Goal: Information Seeking & Learning: Learn about a topic

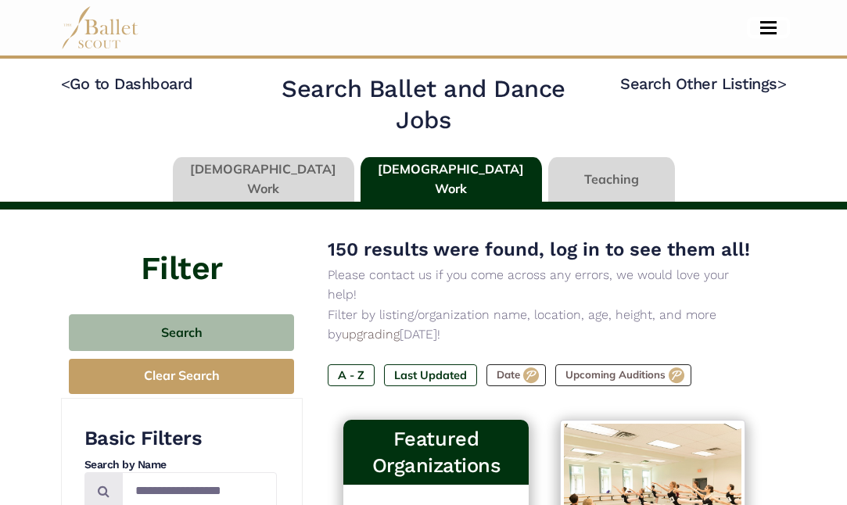
click at [771, 29] on button "Toggle navigation" at bounding box center [768, 27] width 37 height 15
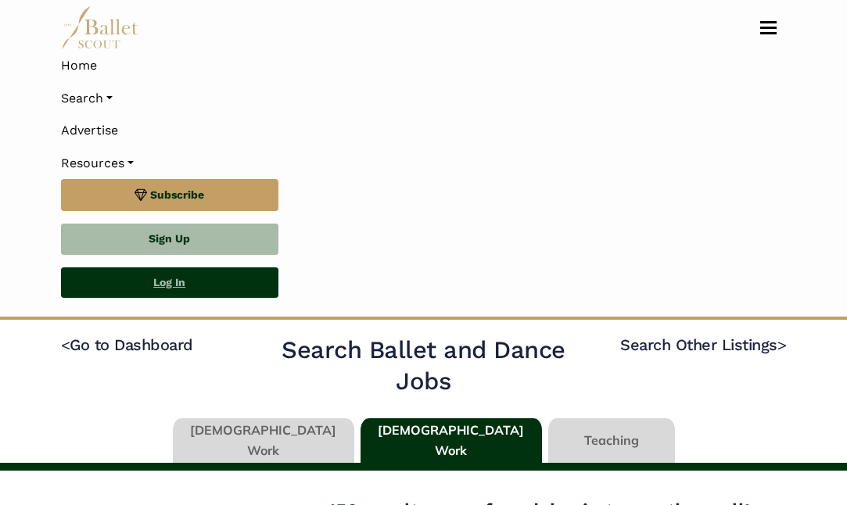
click at [196, 287] on link "Log In" at bounding box center [169, 283] width 217 height 31
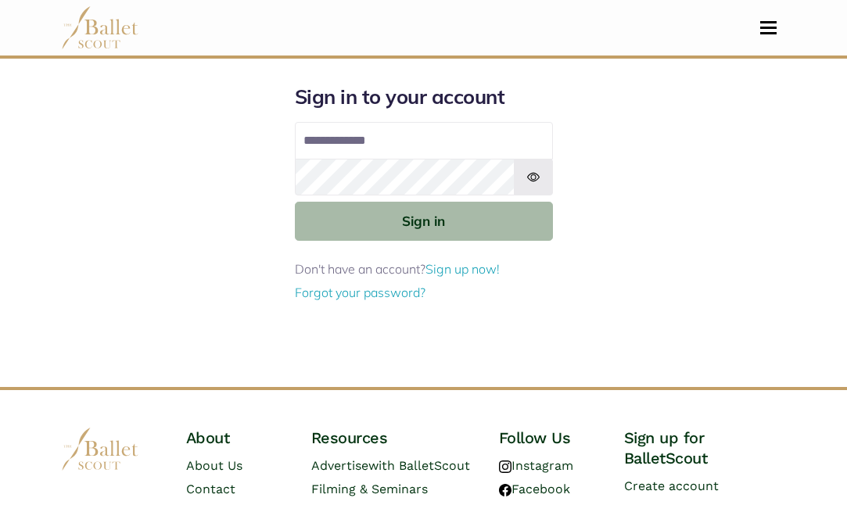
click at [397, 141] on input "Email address" at bounding box center [424, 141] width 258 height 38
type input "**********"
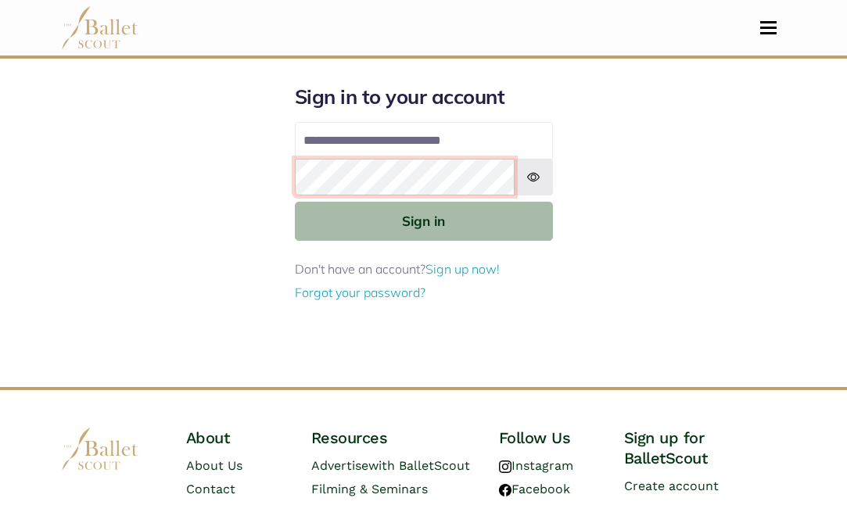
click at [295, 202] on button "Sign in" at bounding box center [424, 221] width 258 height 38
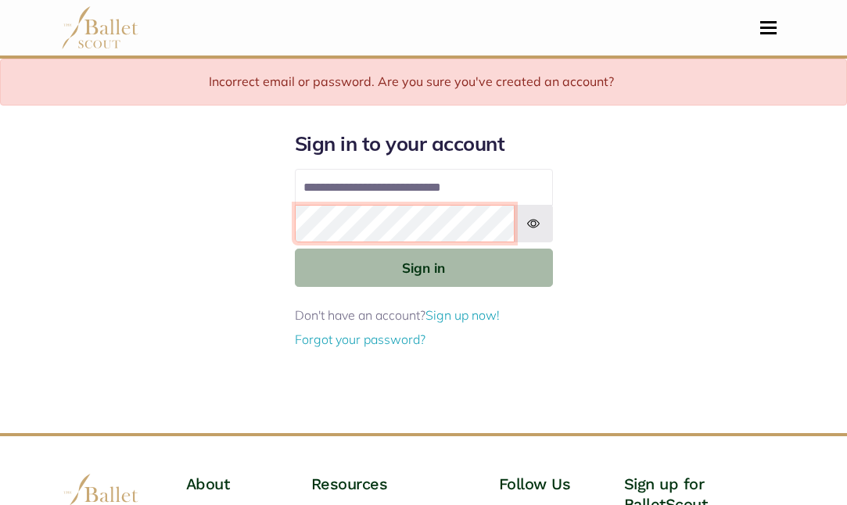
click at [295, 249] on button "Sign in" at bounding box center [424, 268] width 258 height 38
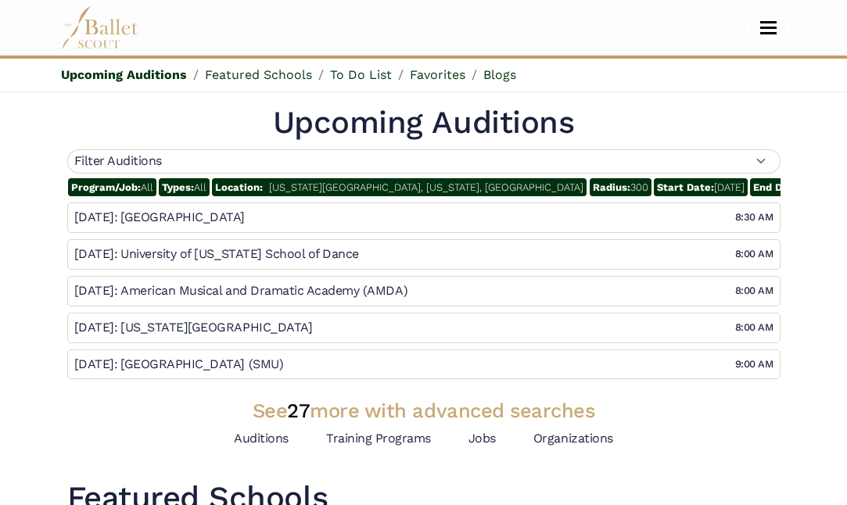
click at [767, 31] on button "Toggle navigation" at bounding box center [768, 27] width 37 height 15
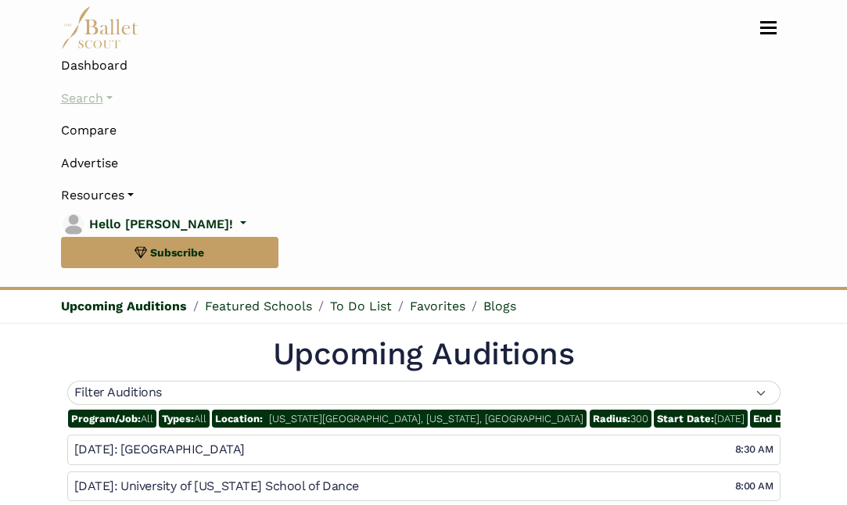
click at [109, 97] on link "Search" at bounding box center [424, 98] width 726 height 33
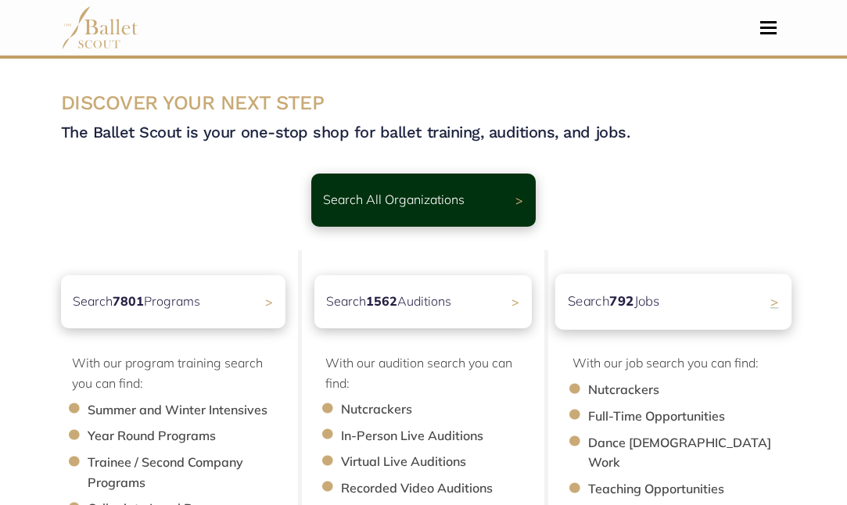
click at [667, 295] on div "Search 792 Jobs >" at bounding box center [673, 302] width 236 height 56
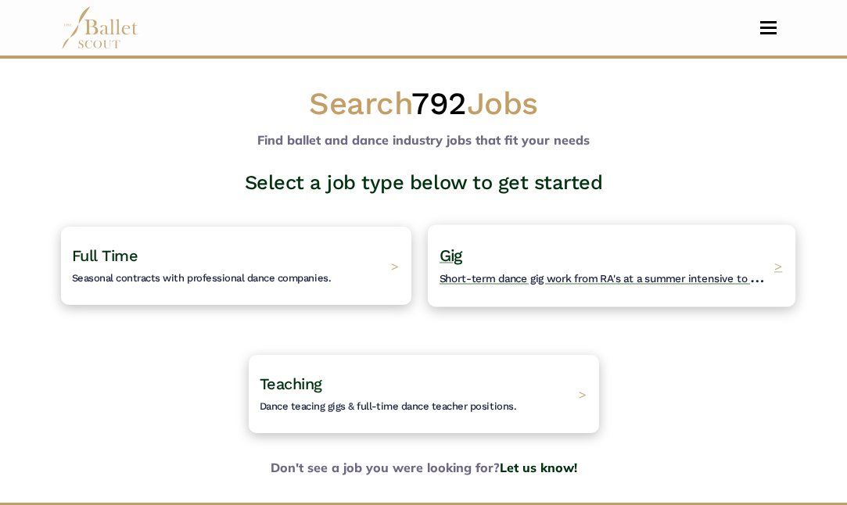
click at [655, 277] on span "Short-term dance gig work from RA's at a summer intensive to Nutcracker guestin…" at bounding box center [648, 277] width 419 height 20
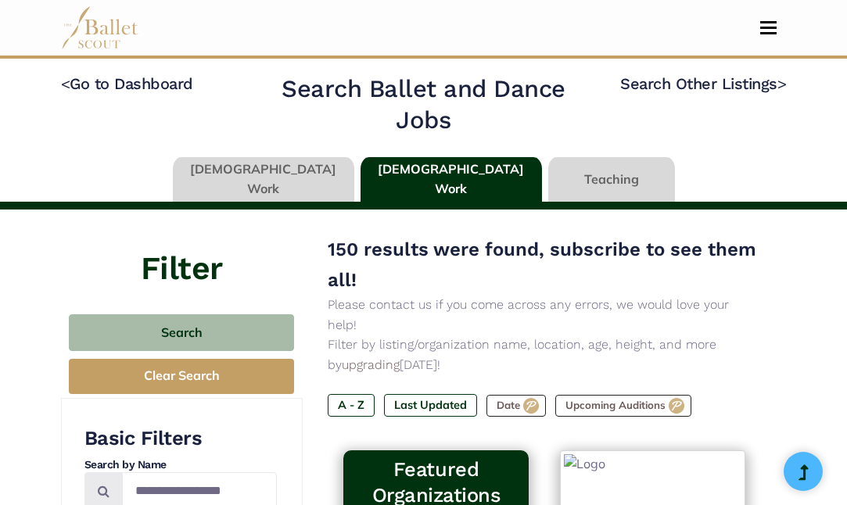
type input "******"
type input "*****"
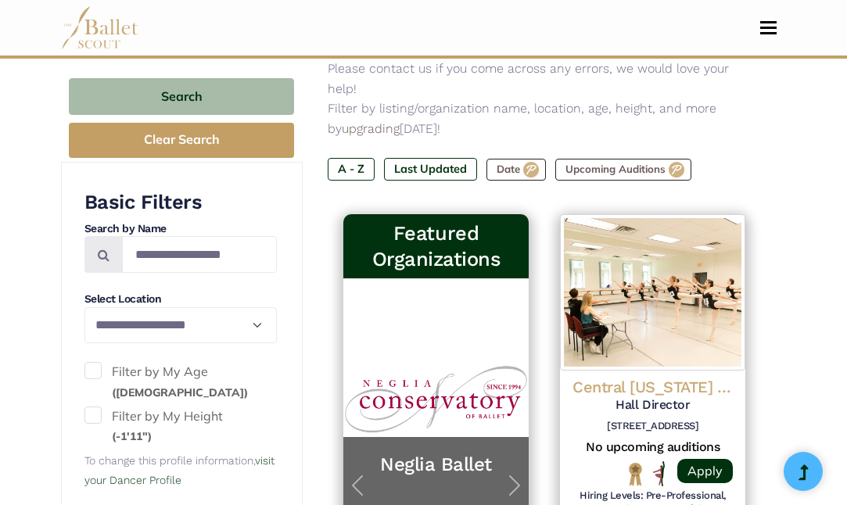
scroll to position [110, 0]
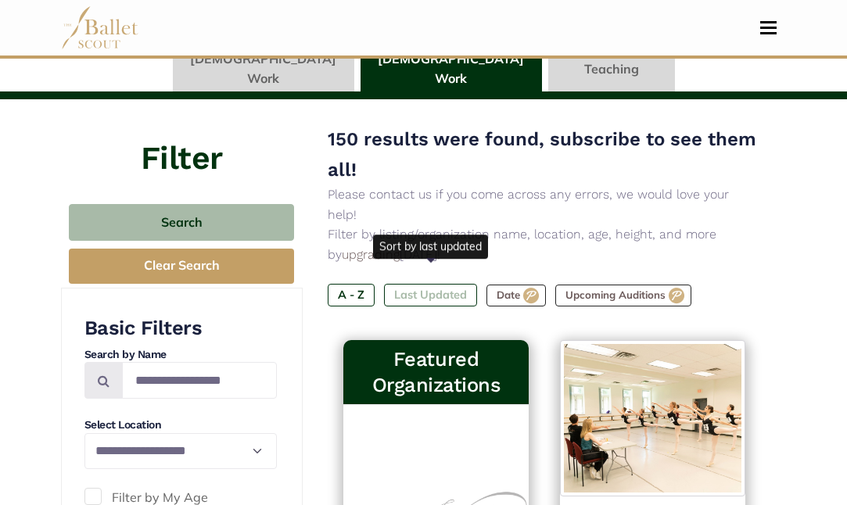
click at [435, 284] on label "Last Updated" at bounding box center [430, 295] width 93 height 22
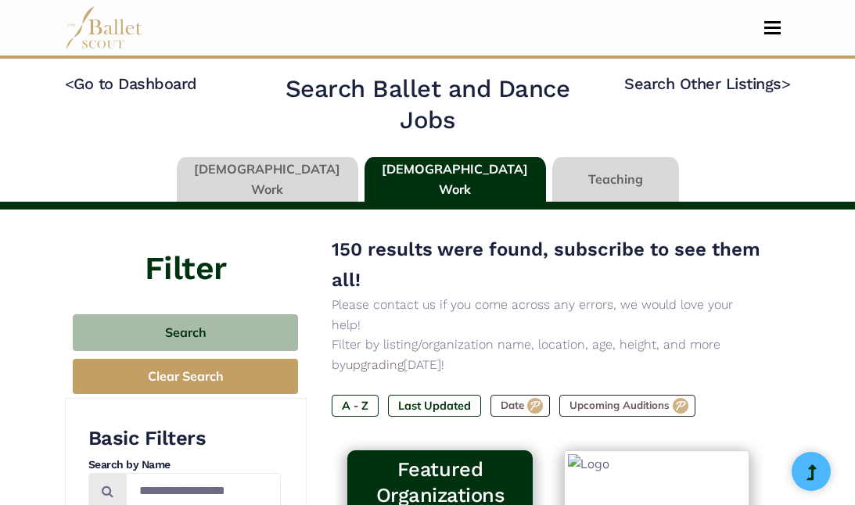
type input "******"
type input "*****"
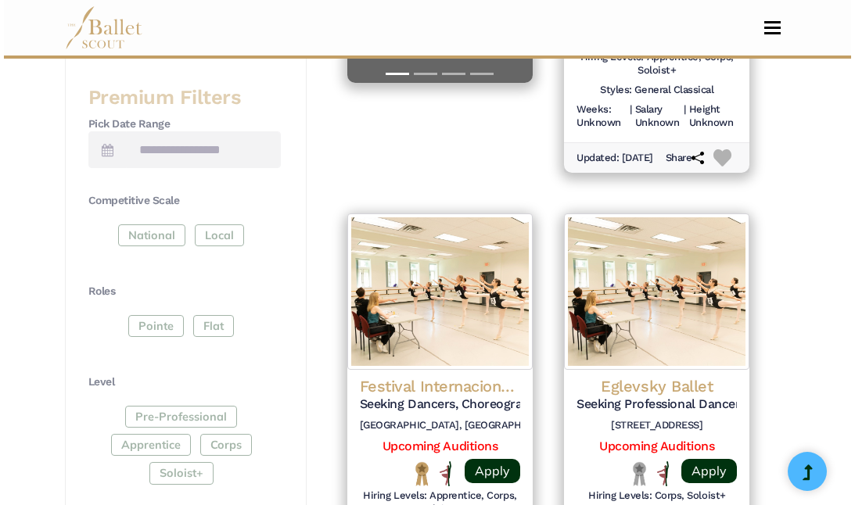
scroll to position [712, 0]
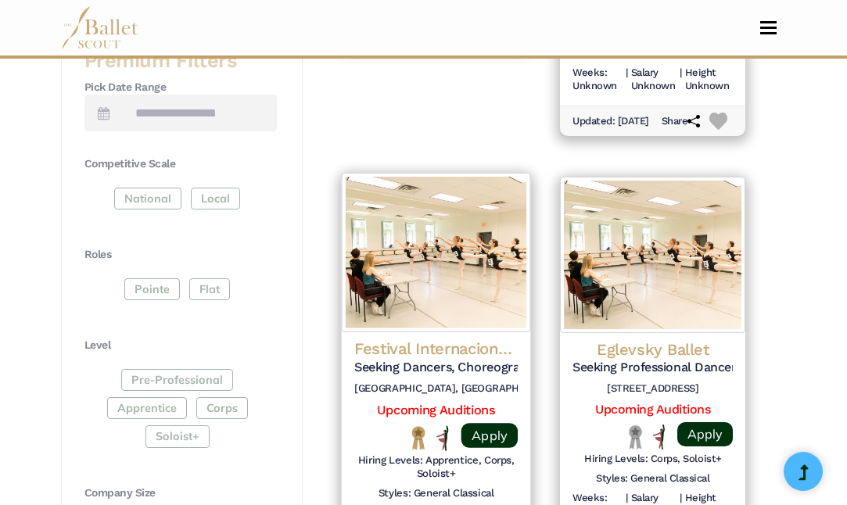
click at [477, 339] on h4 "Festival Internacional de Danza Contemporánea de la [GEOGRAPHIC_DATA]" at bounding box center [436, 349] width 164 height 21
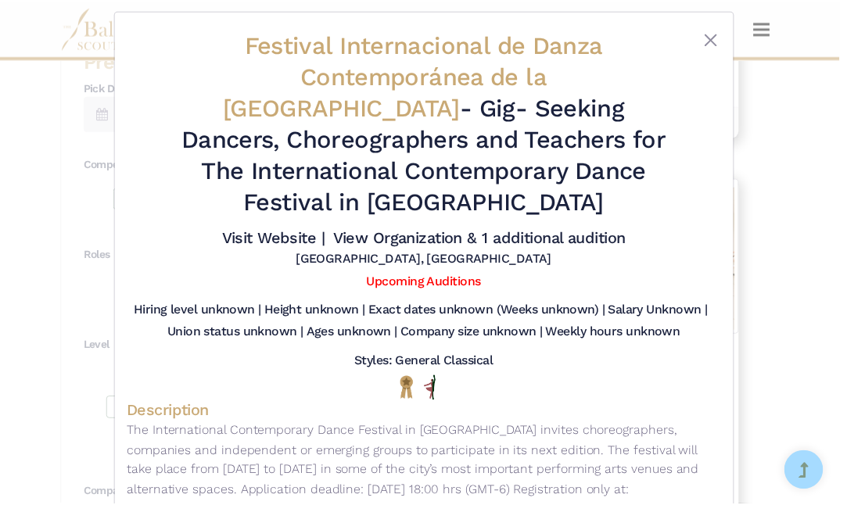
scroll to position [13, 0]
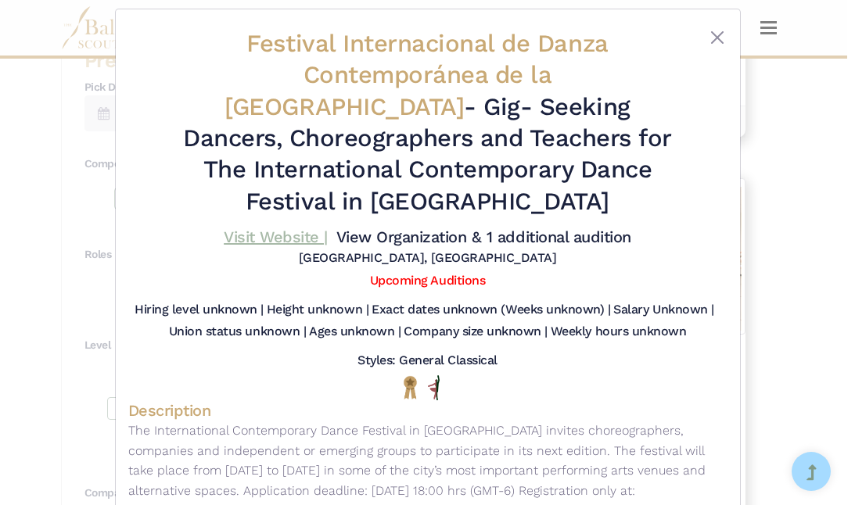
click at [294, 239] on link "Visit Website |" at bounding box center [276, 237] width 104 height 19
click at [402, 235] on link "View Organization & 1 additional audition" at bounding box center [483, 237] width 295 height 19
click at [710, 38] on button "Close" at bounding box center [717, 37] width 19 height 19
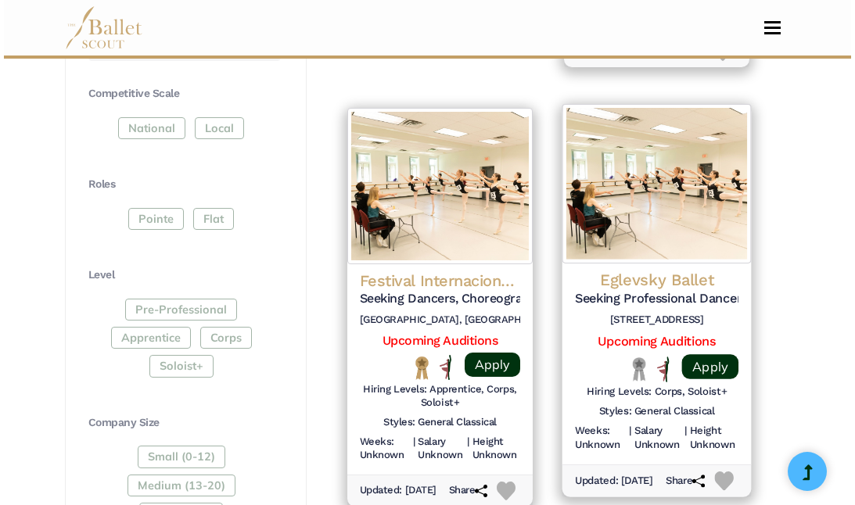
scroll to position [785, 0]
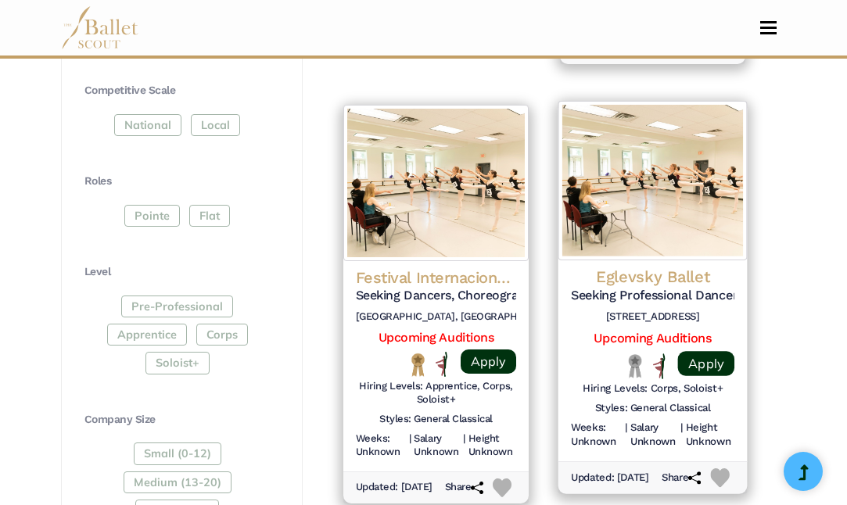
click at [591, 287] on h5 "Seeking Professional Dancers for 2025 Nutcracker Production" at bounding box center [653, 295] width 164 height 16
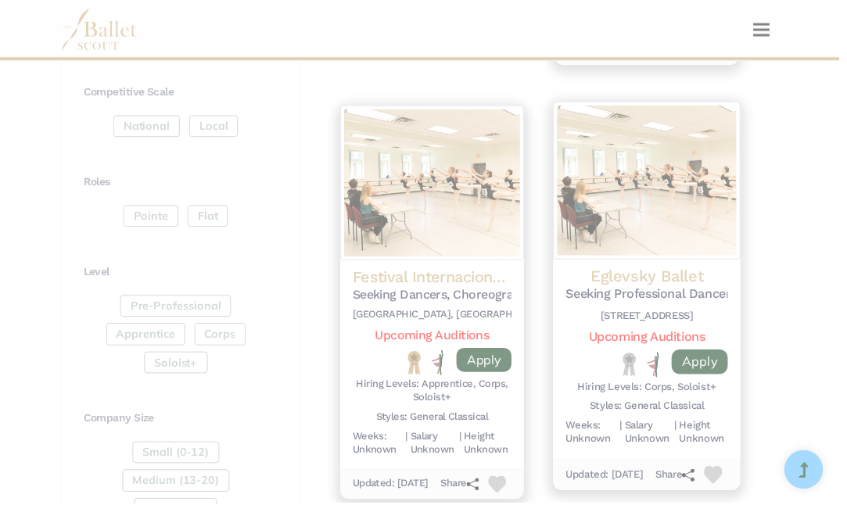
scroll to position [0, 0]
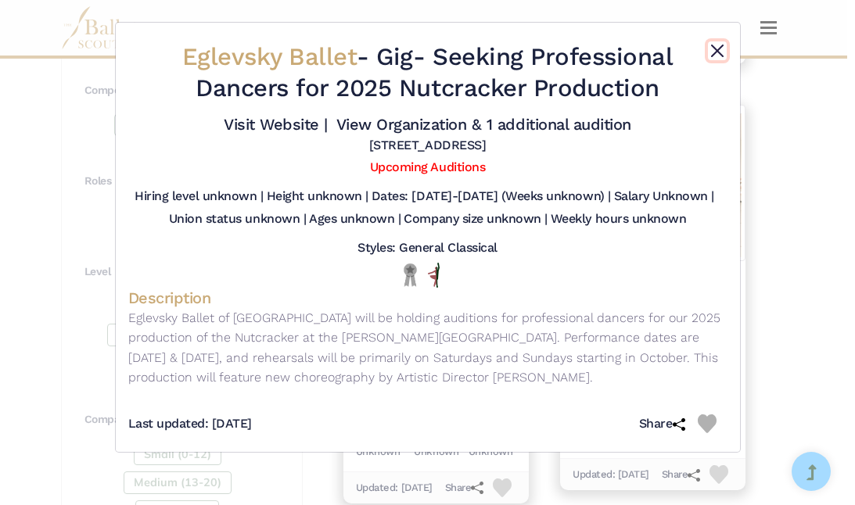
click at [710, 53] on button "Close" at bounding box center [717, 50] width 19 height 19
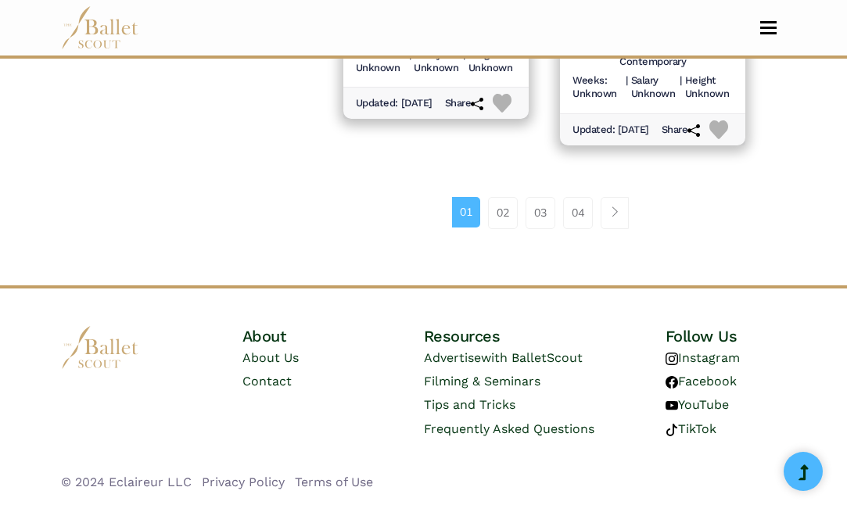
scroll to position [2494, 0]
click at [501, 217] on link "02" at bounding box center [503, 212] width 30 height 31
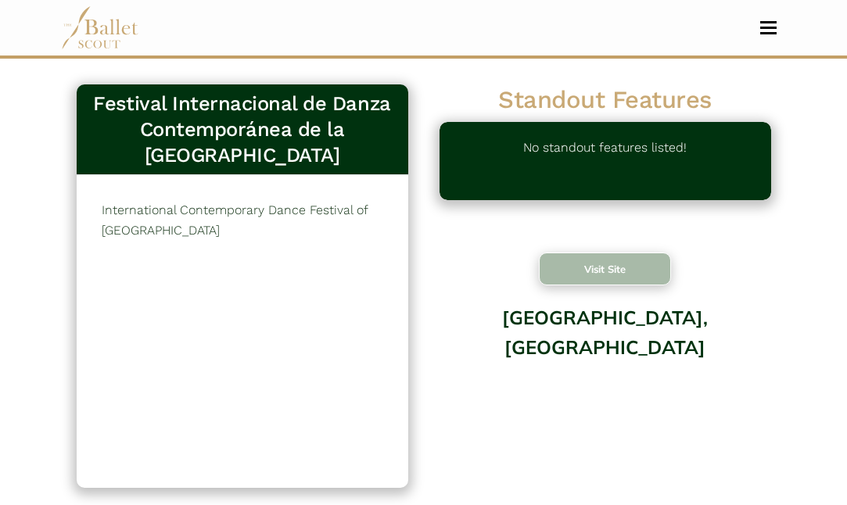
click at [627, 270] on button "Visit Site" at bounding box center [605, 269] width 133 height 33
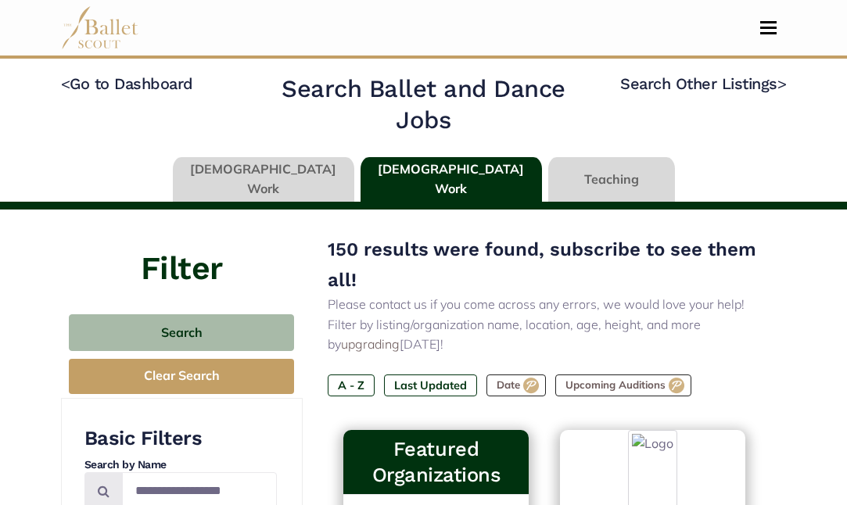
type input "******"
type input "*****"
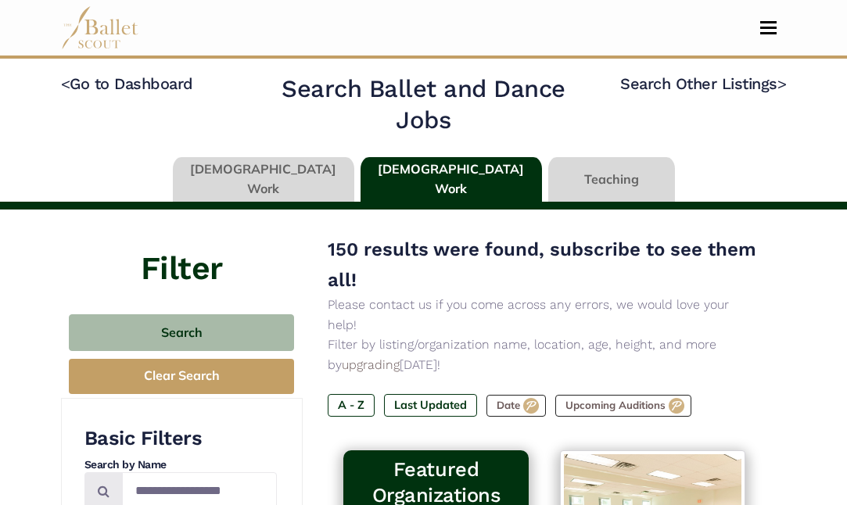
click at [313, 182] on link at bounding box center [264, 179] width 182 height 45
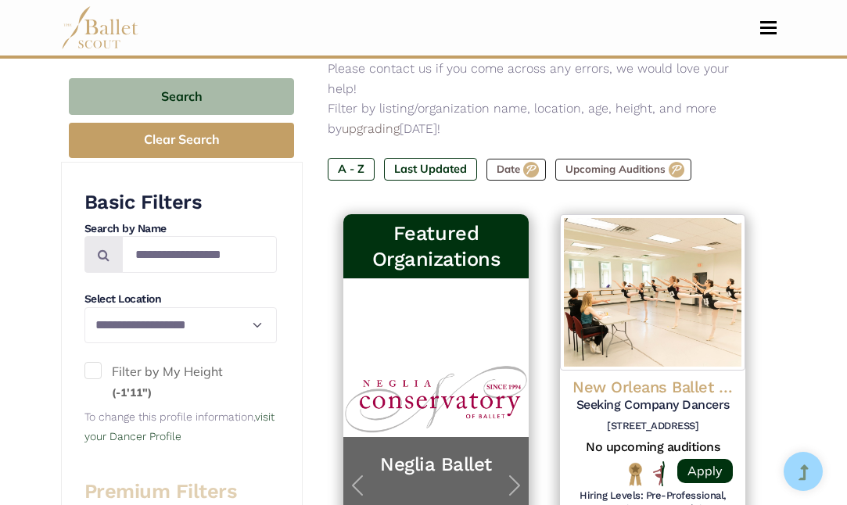
scroll to position [239, 0]
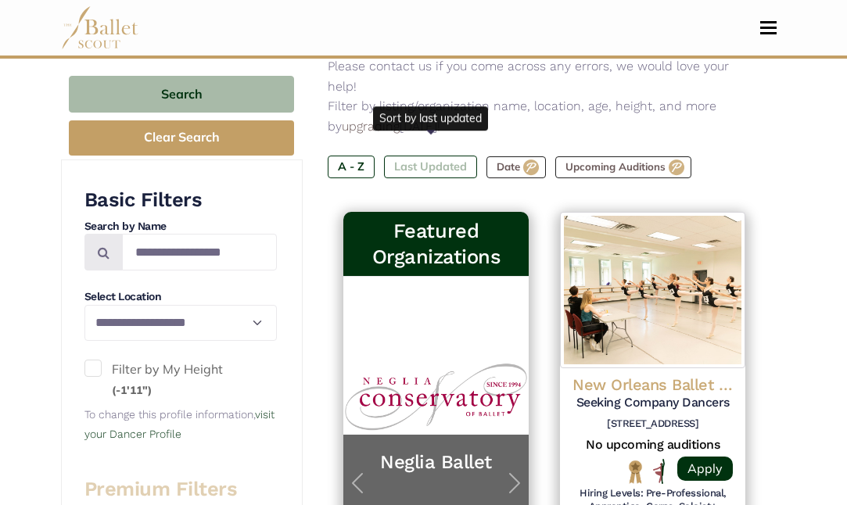
click at [439, 156] on label "Last Updated" at bounding box center [430, 167] width 93 height 22
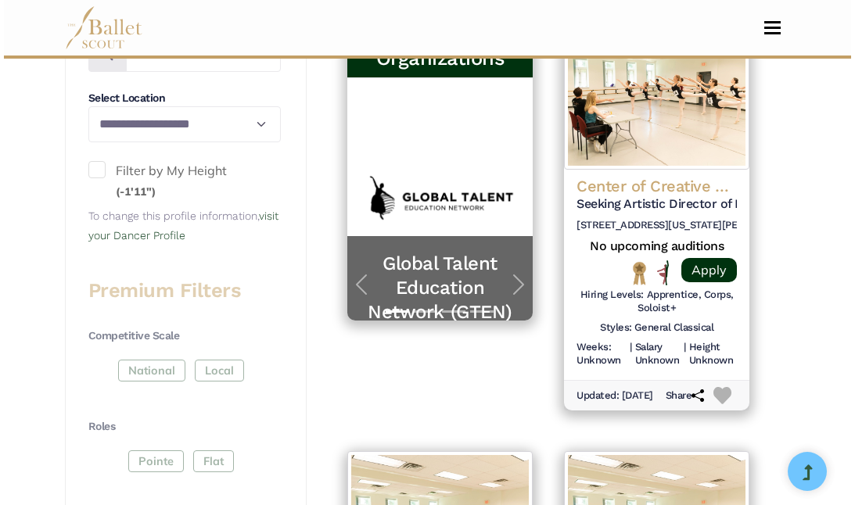
scroll to position [436, 0]
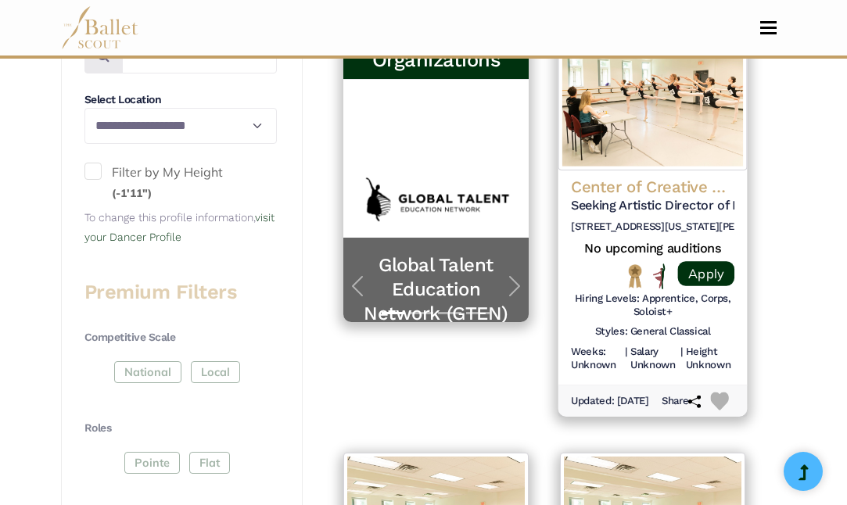
click at [652, 177] on h4 "Center of Creative Arts (COCA)" at bounding box center [653, 187] width 164 height 21
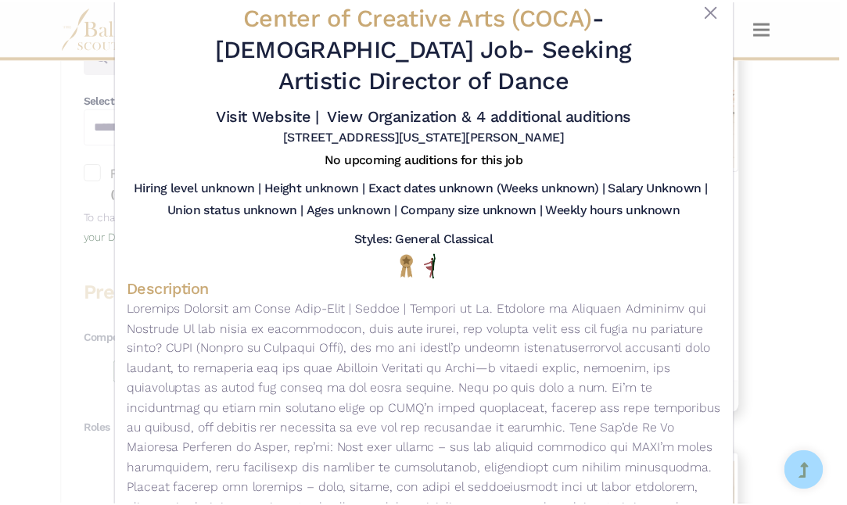
scroll to position [0, 0]
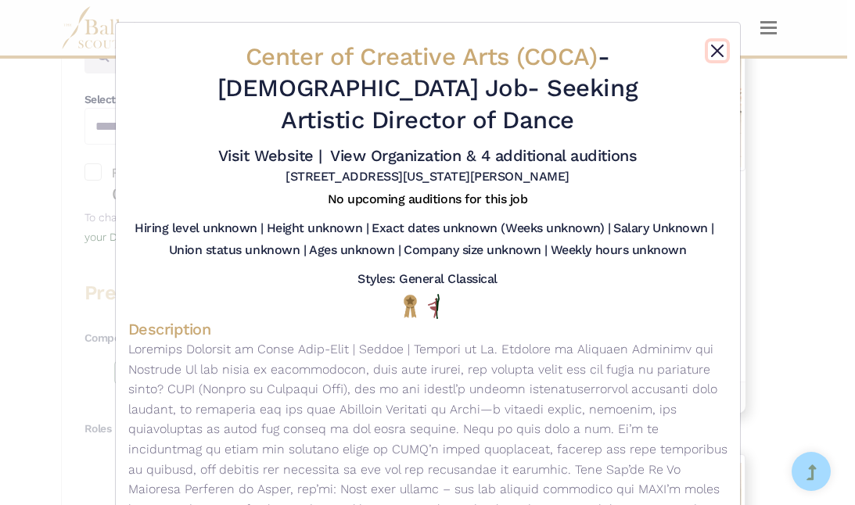
click at [710, 51] on button "Close" at bounding box center [717, 50] width 19 height 19
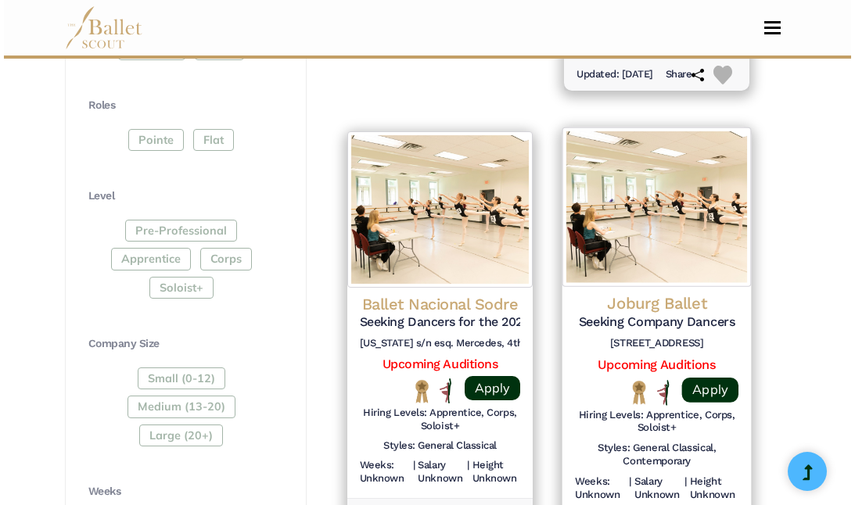
scroll to position [754, 0]
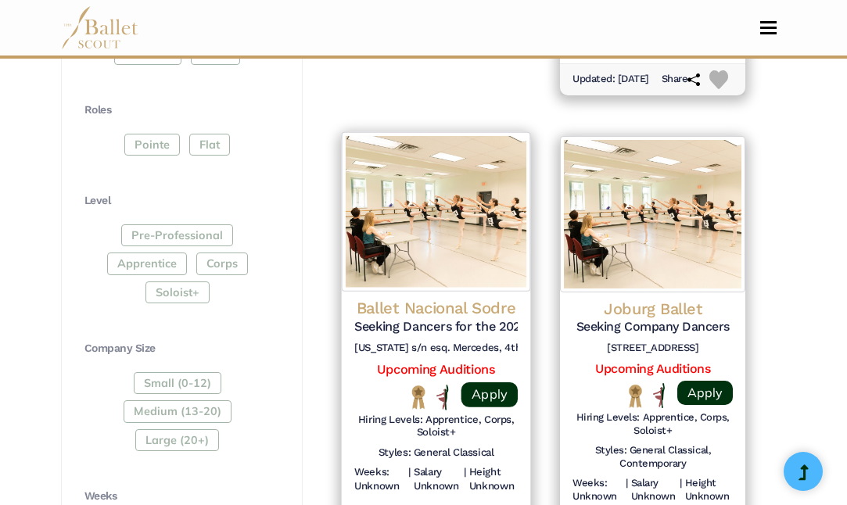
click at [446, 298] on h4 "Ballet Nacional Sodre" at bounding box center [436, 308] width 164 height 21
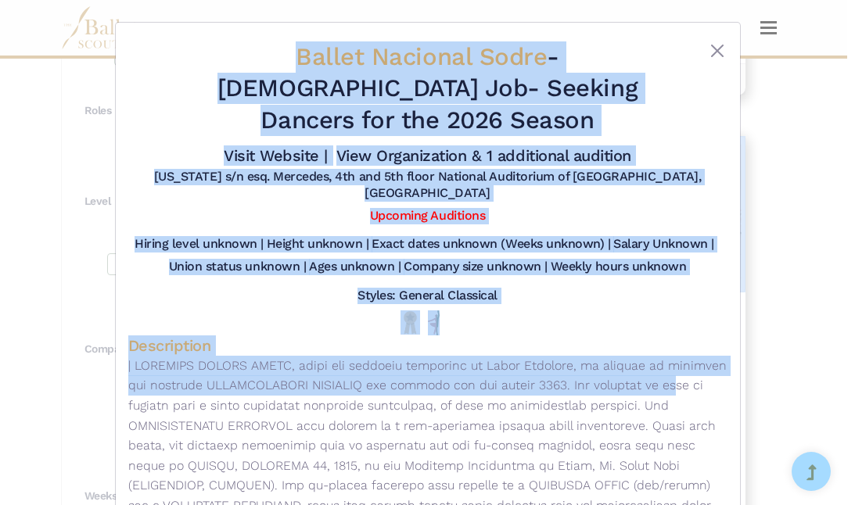
drag, startPoint x: 566, startPoint y: 341, endPoint x: 441, endPoint y: 556, distance: 248.5
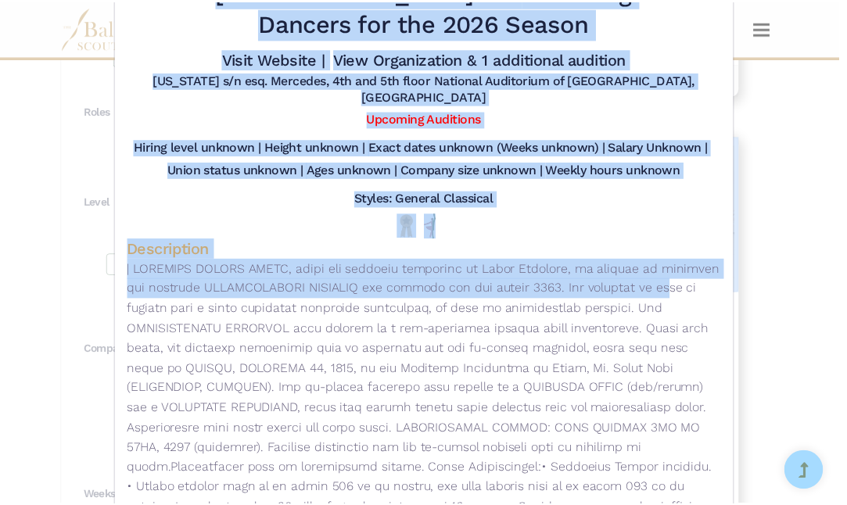
scroll to position [0, 0]
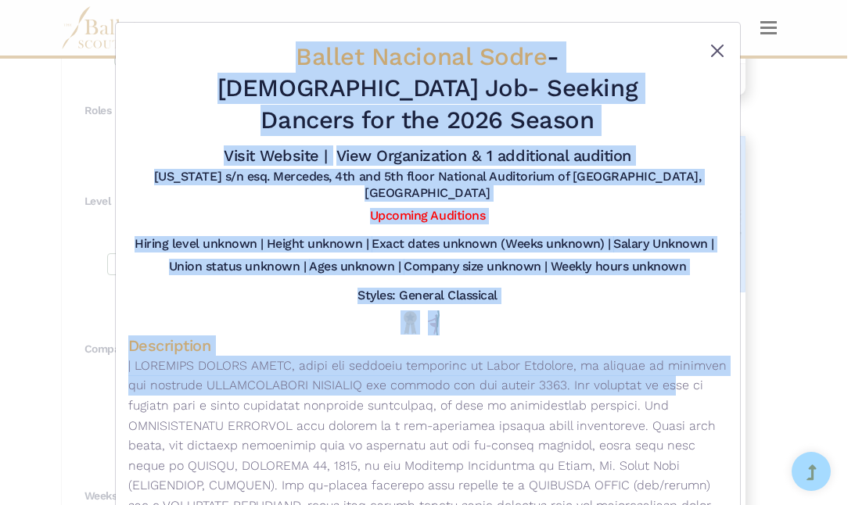
click at [714, 46] on button "Close" at bounding box center [717, 50] width 19 height 19
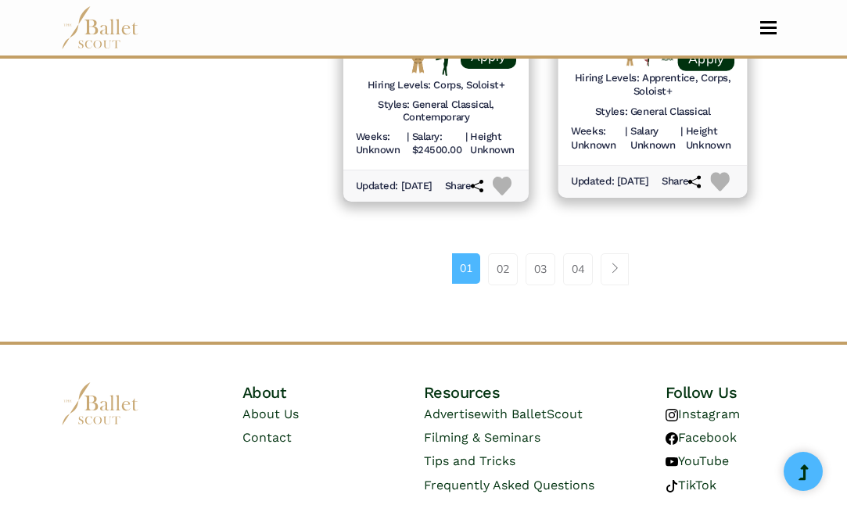
scroll to position [2498, 0]
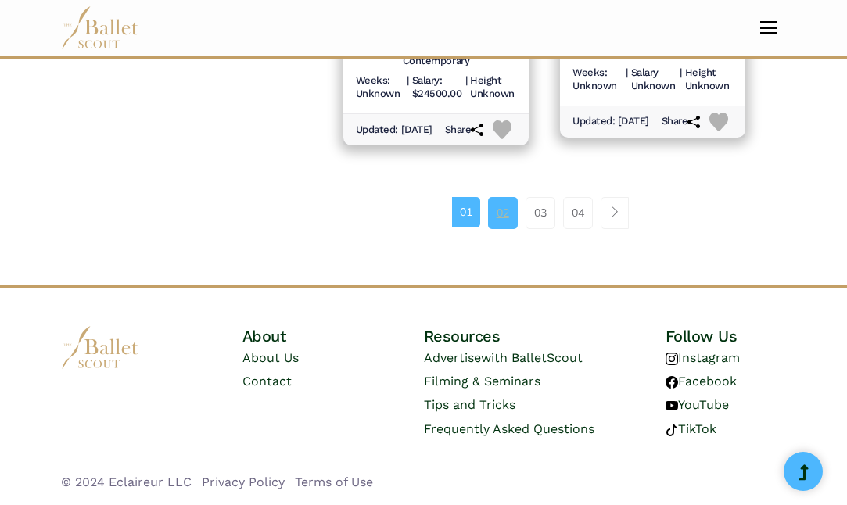
click at [505, 213] on link "02" at bounding box center [503, 212] width 30 height 31
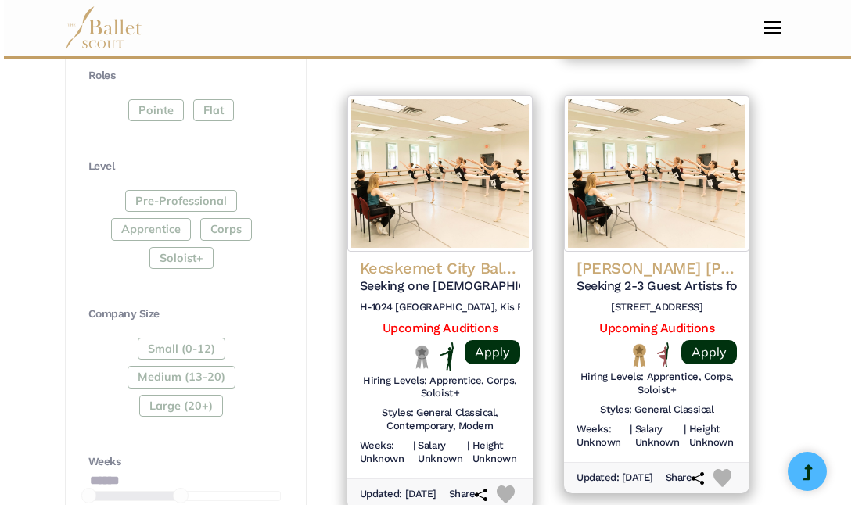
scroll to position [788, 0]
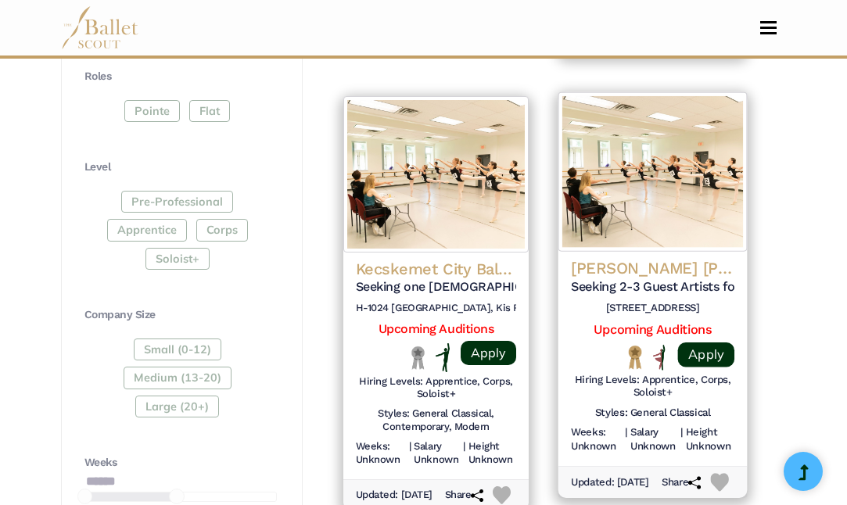
click at [671, 260] on h4 "[PERSON_NAME] [PERSON_NAME] Dance Company" at bounding box center [653, 268] width 164 height 21
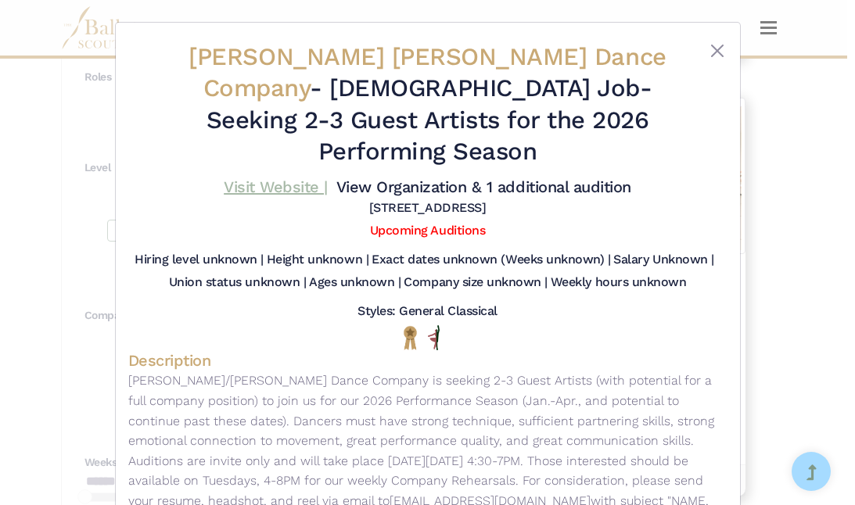
click at [286, 178] on link "Visit Website |" at bounding box center [276, 187] width 104 height 19
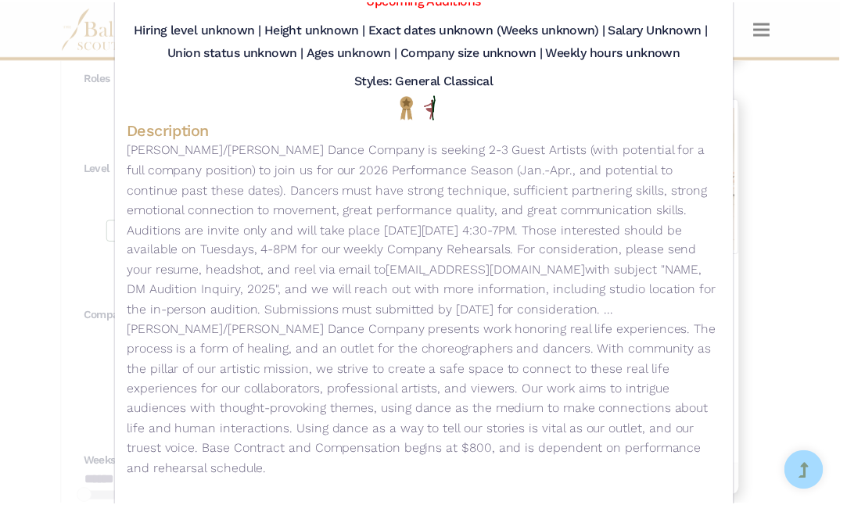
scroll to position [0, 0]
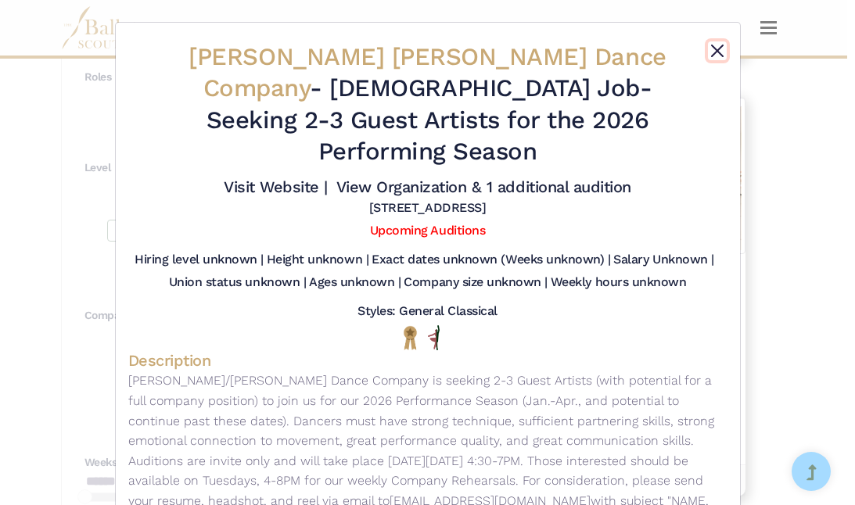
click at [712, 49] on button "Close" at bounding box center [717, 50] width 19 height 19
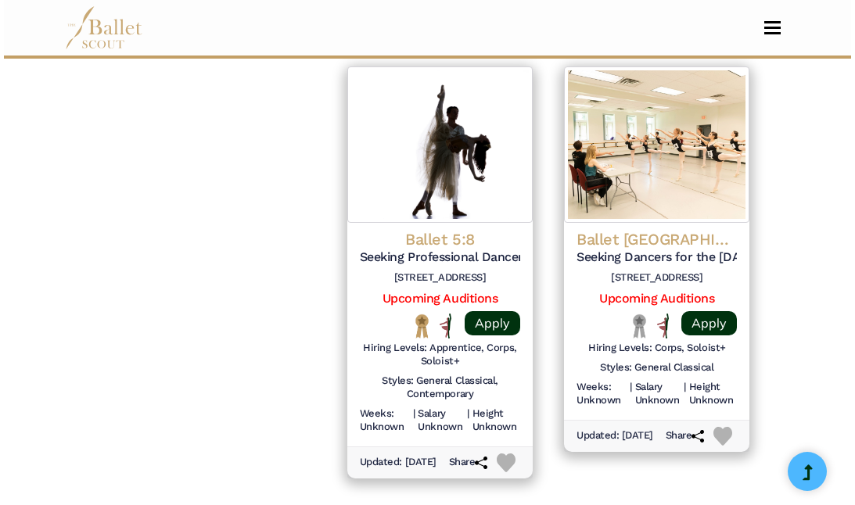
scroll to position [2185, 0]
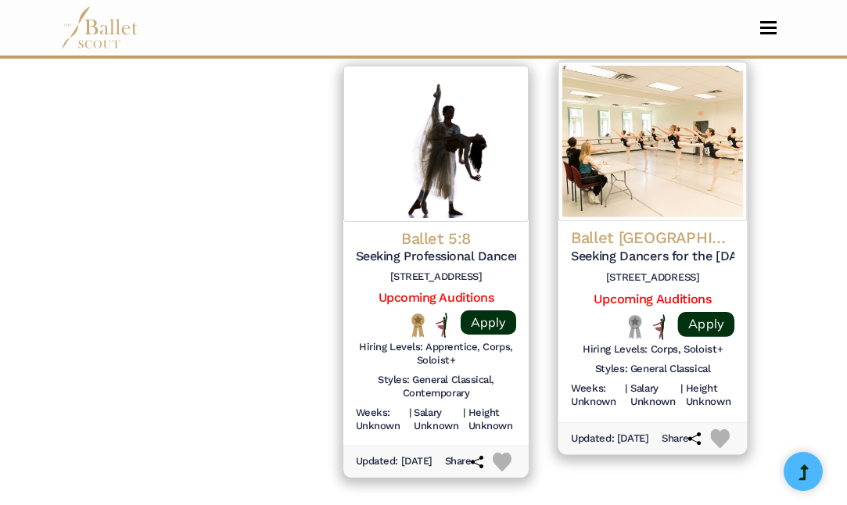
click at [661, 248] on h4 "Ballet Long Island" at bounding box center [653, 237] width 164 height 21
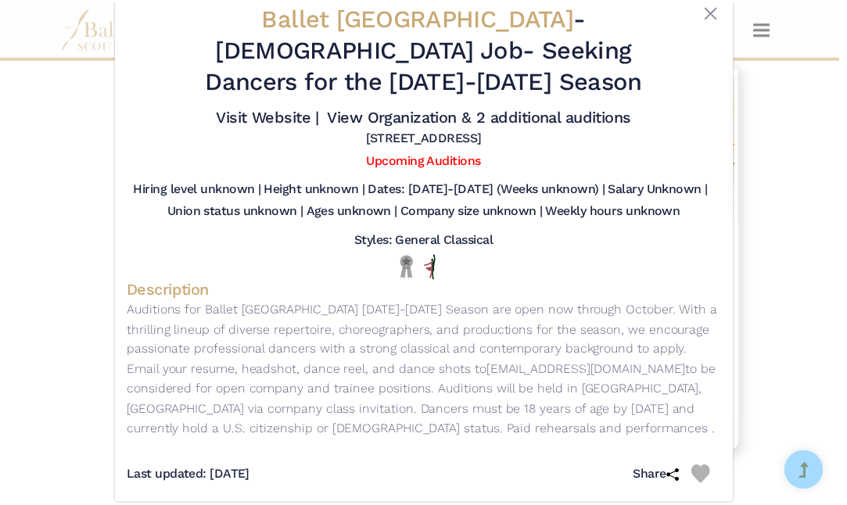
scroll to position [12, 0]
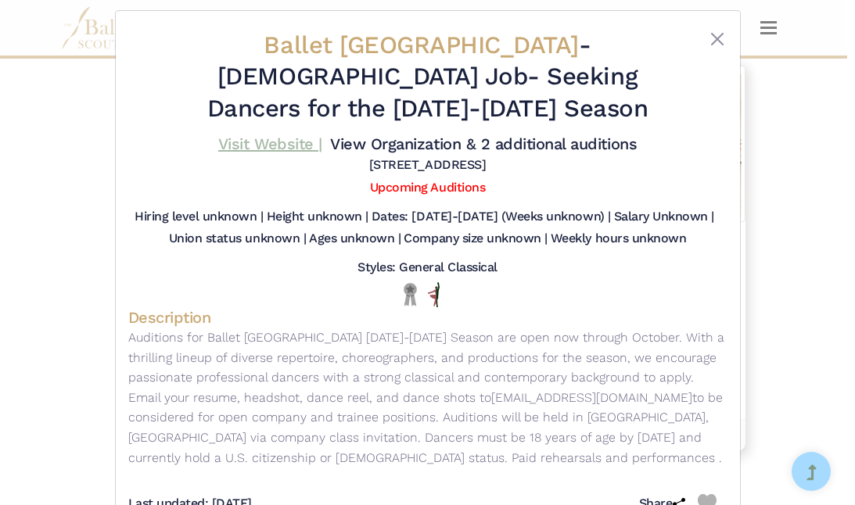
click at [271, 139] on link "Visit Website |" at bounding box center [270, 144] width 104 height 19
click at [714, 40] on button "Close" at bounding box center [717, 39] width 19 height 19
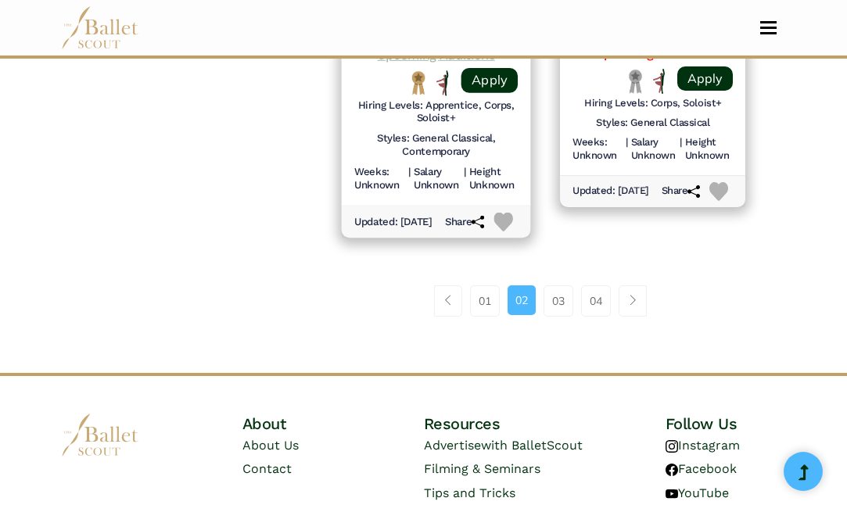
scroll to position [2536, 0]
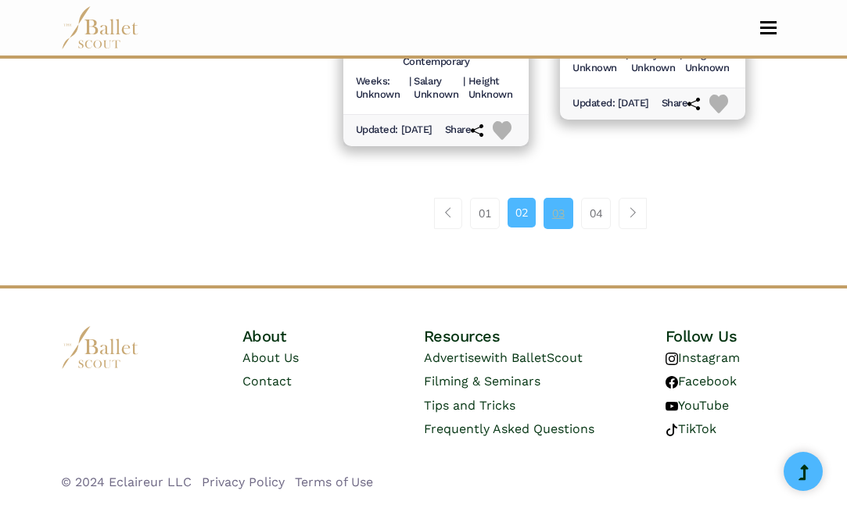
click at [555, 216] on link "03" at bounding box center [559, 213] width 30 height 31
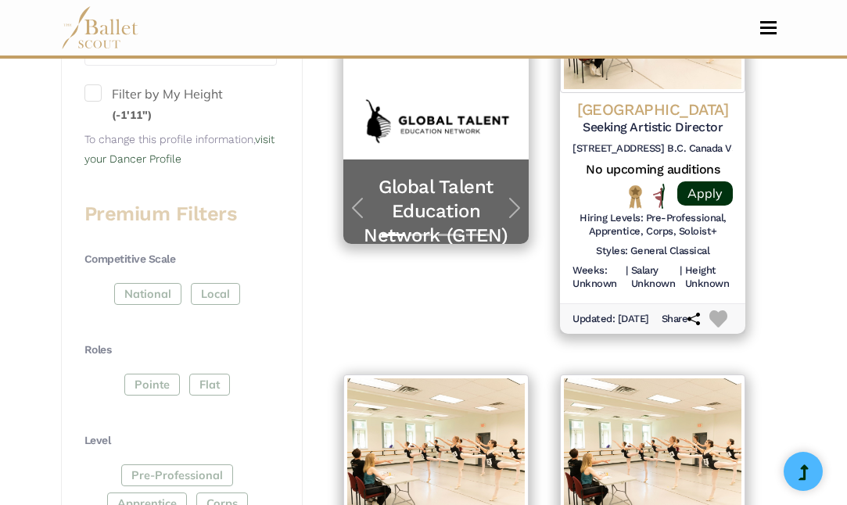
scroll to position [512, 0]
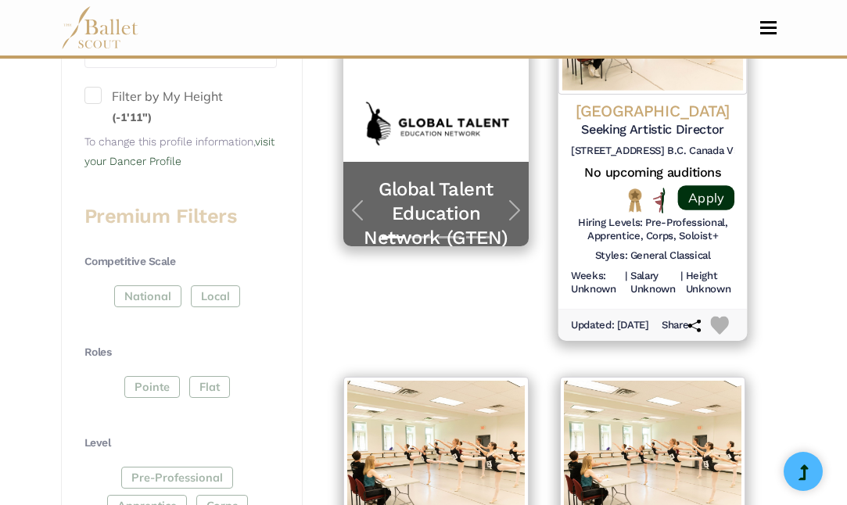
click at [645, 101] on h4 "Studio 58 Theatre" at bounding box center [653, 111] width 164 height 21
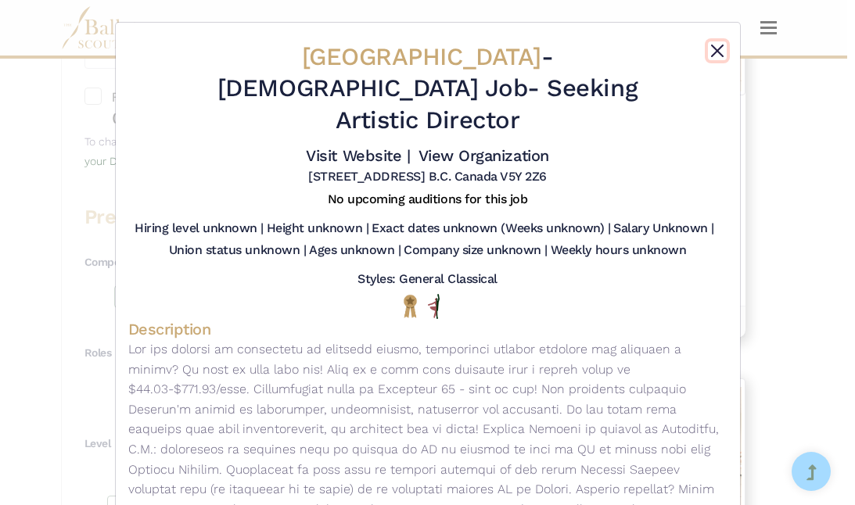
click at [713, 47] on button "Close" at bounding box center [717, 50] width 19 height 19
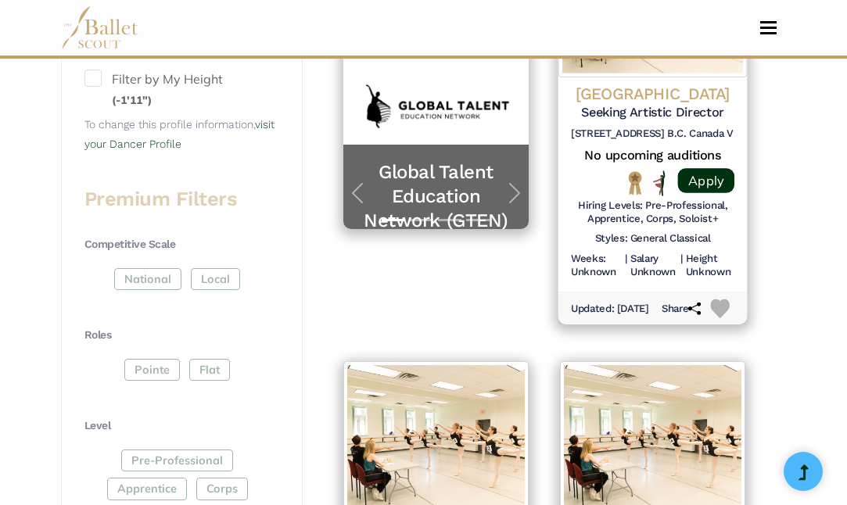
scroll to position [0, 0]
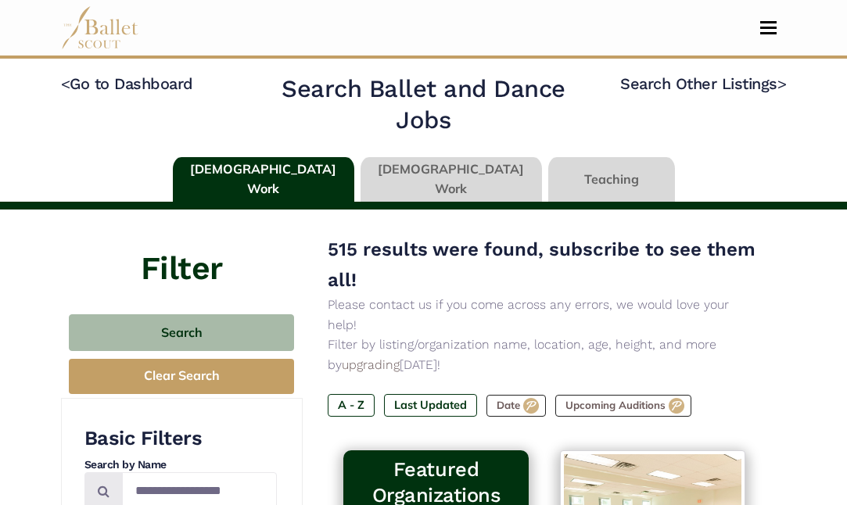
click at [435, 174] on link at bounding box center [452, 179] width 182 height 45
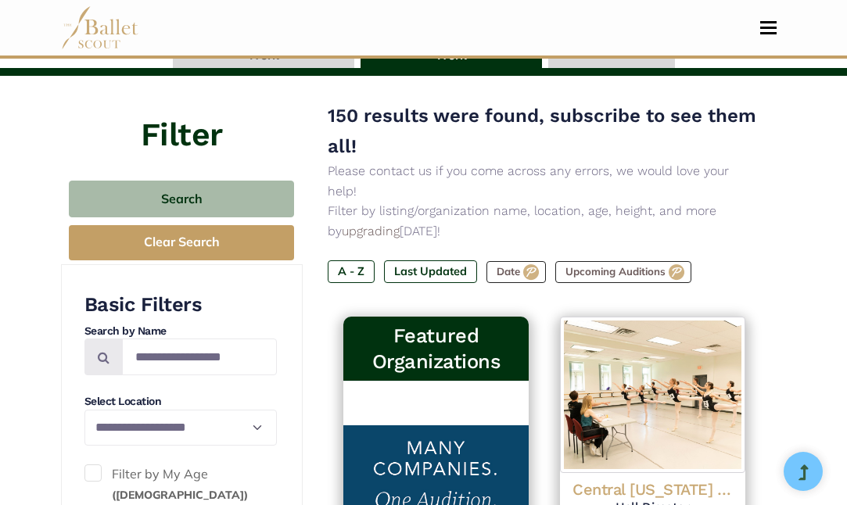
scroll to position [132, 0]
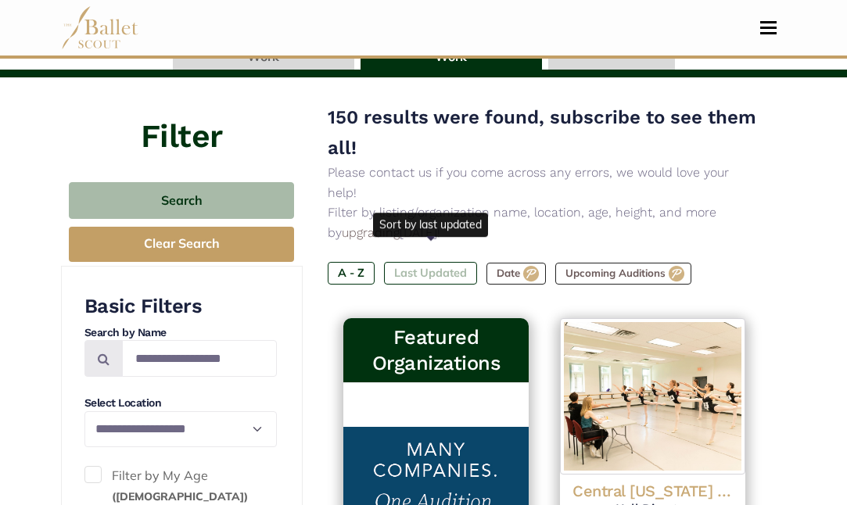
click at [435, 262] on label "Last Updated" at bounding box center [430, 273] width 93 height 22
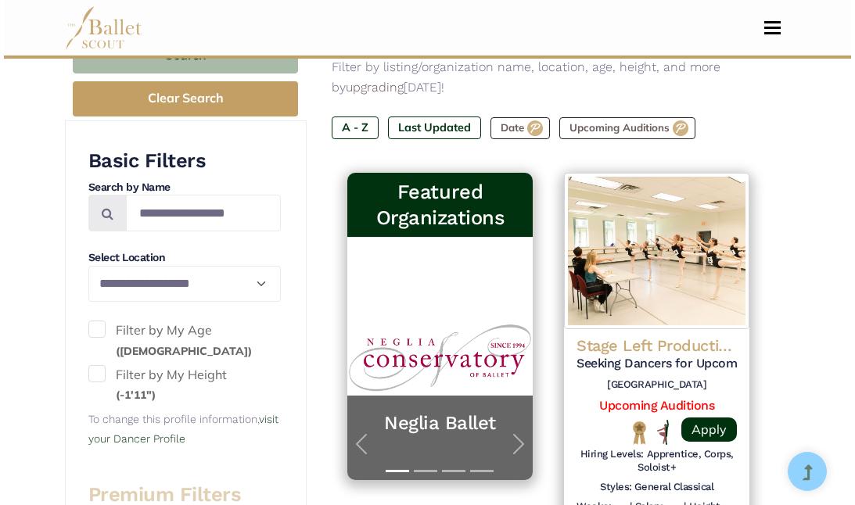
scroll to position [323, 0]
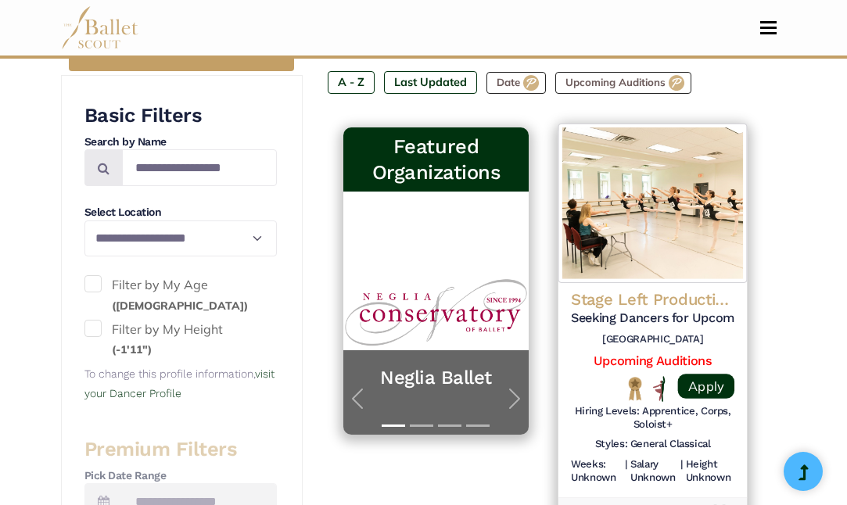
click at [645, 289] on h4 "Stage Left Productions" at bounding box center [653, 299] width 164 height 21
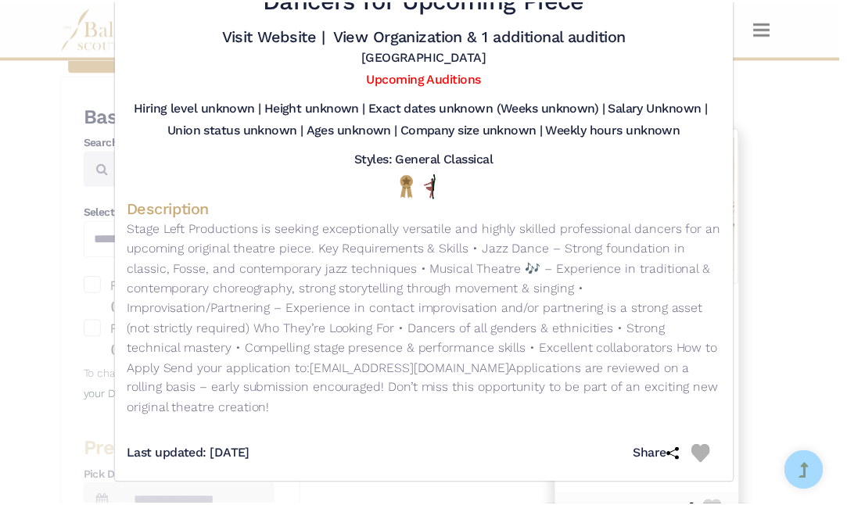
scroll to position [0, 0]
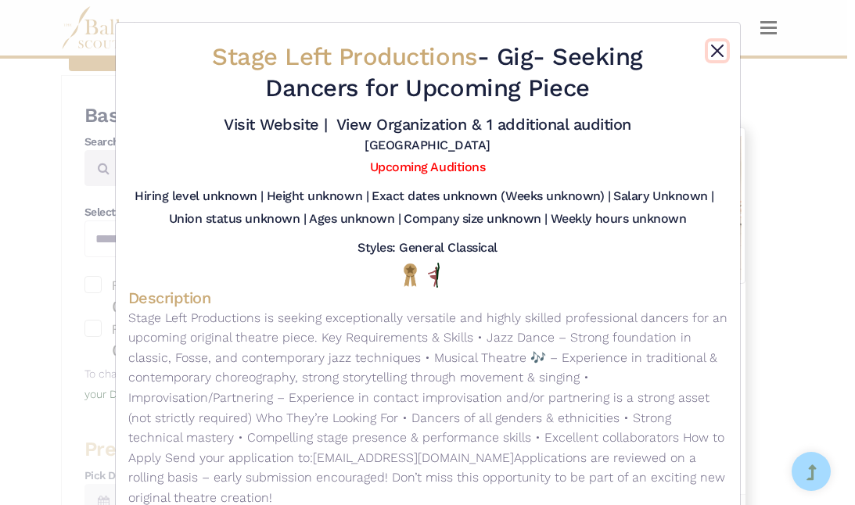
click at [717, 42] on button "Close" at bounding box center [717, 50] width 19 height 19
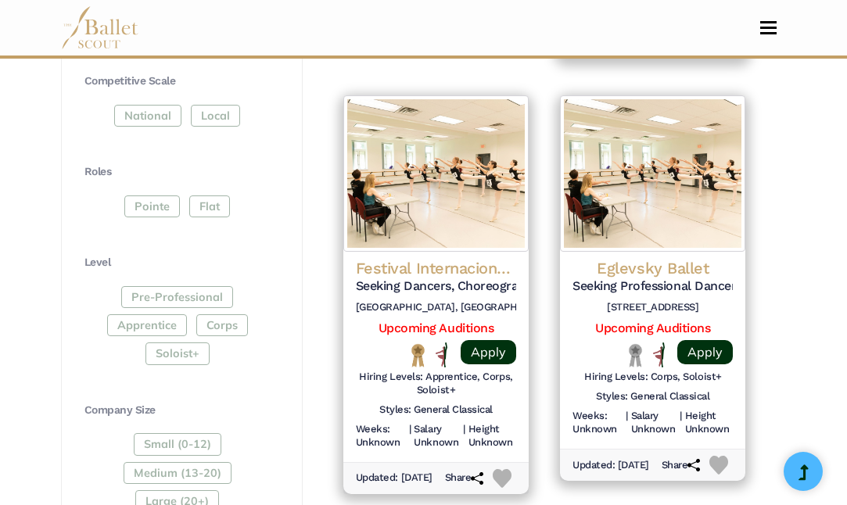
scroll to position [888, 0]
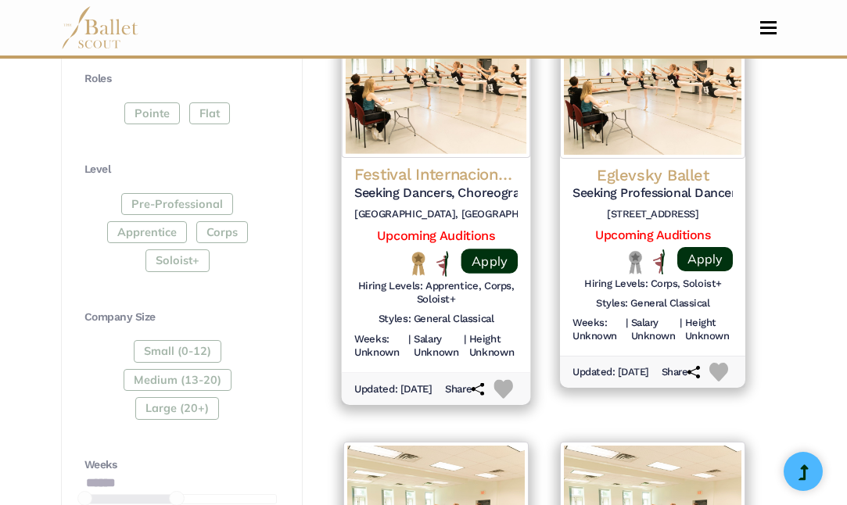
click at [445, 168] on h4 "Festival Internacional de Danza Contemporánea de la Ciudad de México" at bounding box center [436, 174] width 164 height 21
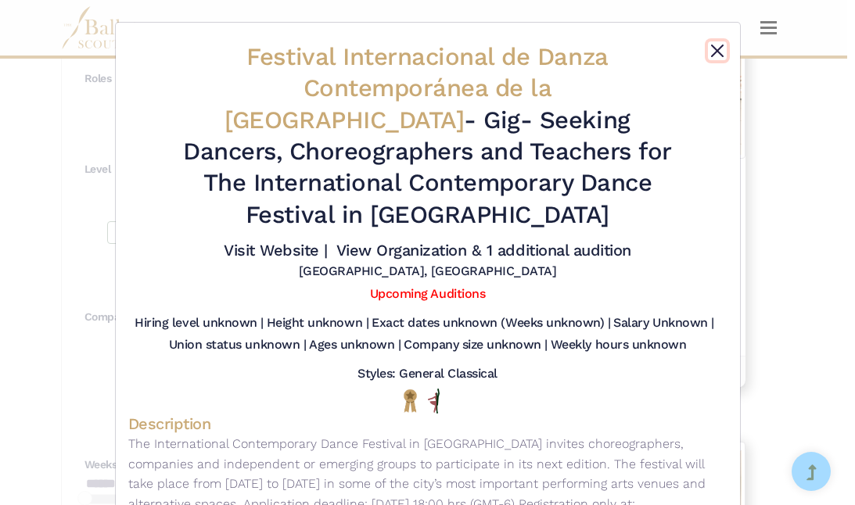
click at [714, 49] on button "Close" at bounding box center [717, 50] width 19 height 19
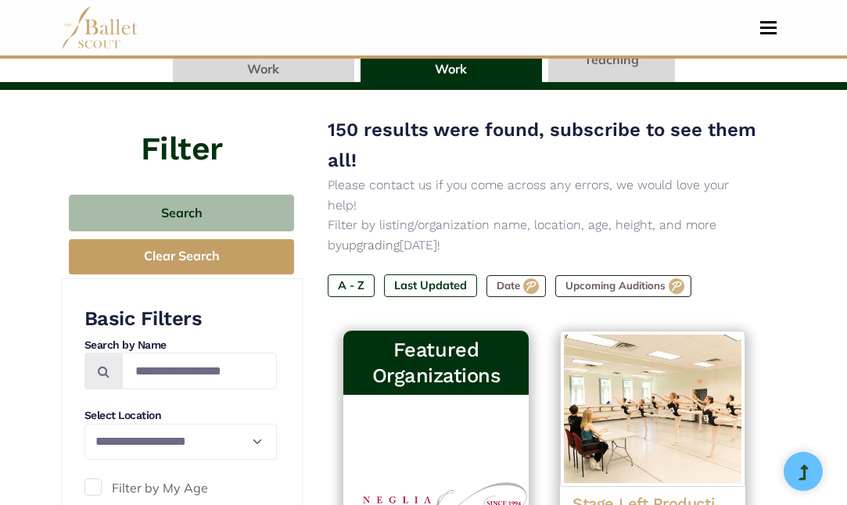
scroll to position [0, 0]
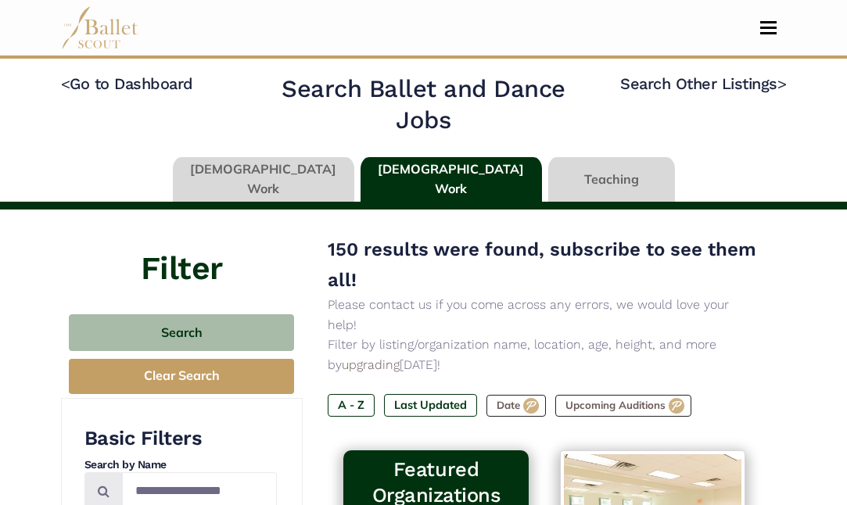
click at [564, 174] on link at bounding box center [611, 179] width 127 height 45
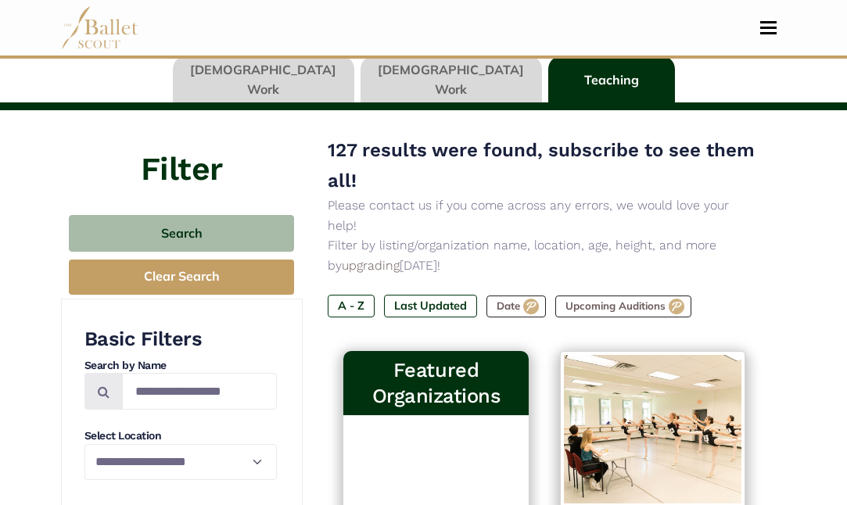
scroll to position [159, 0]
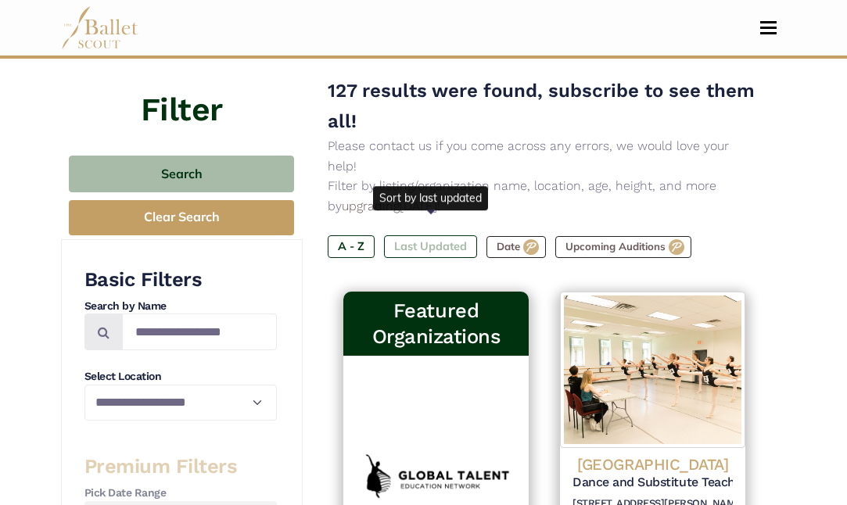
click at [421, 235] on label "Last Updated" at bounding box center [430, 246] width 93 height 22
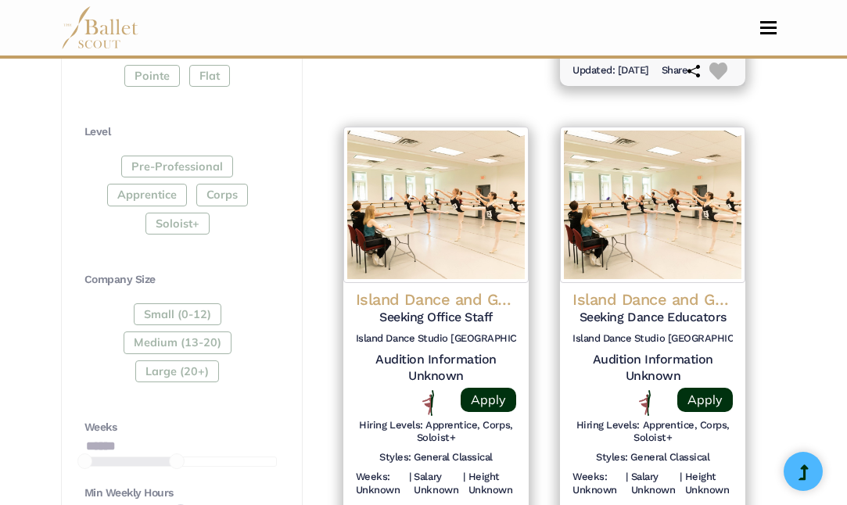
scroll to position [782, 0]
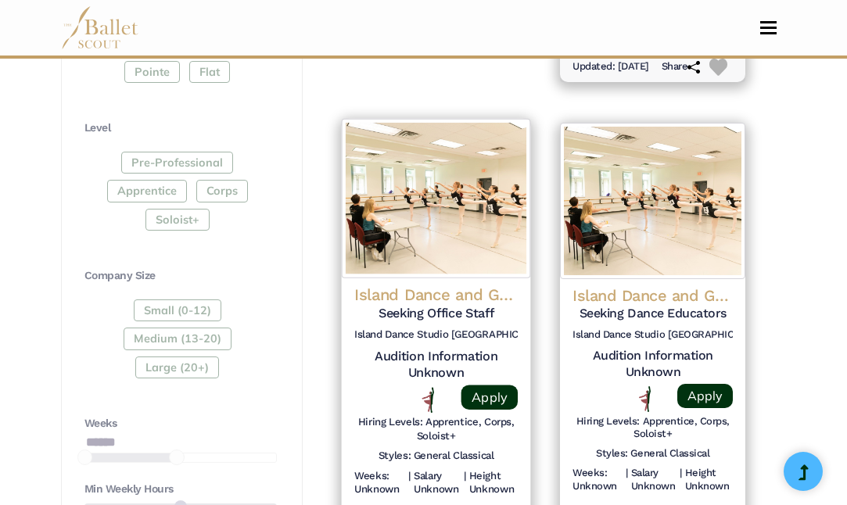
click at [462, 279] on div "Island Dance and Gymnastics Seeking Office Staff Island Dance Studio PO Box 906…" at bounding box center [435, 395] width 189 height 232
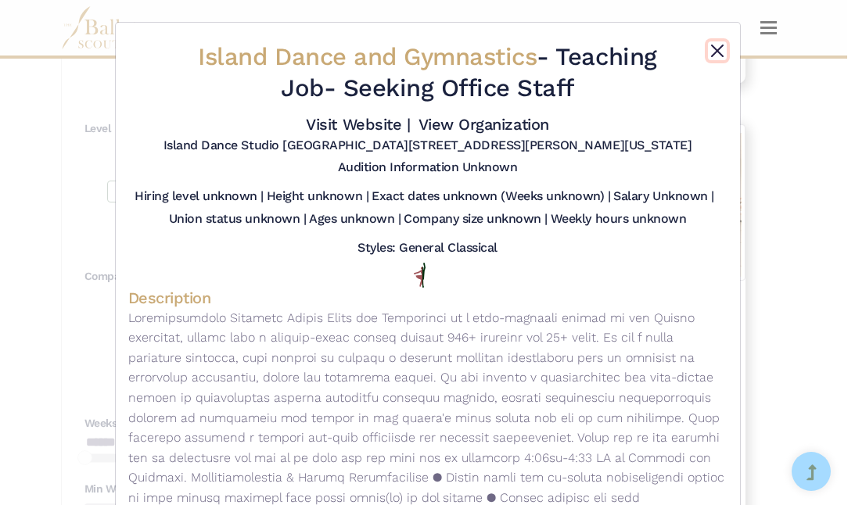
click at [710, 50] on button "Close" at bounding box center [717, 50] width 19 height 19
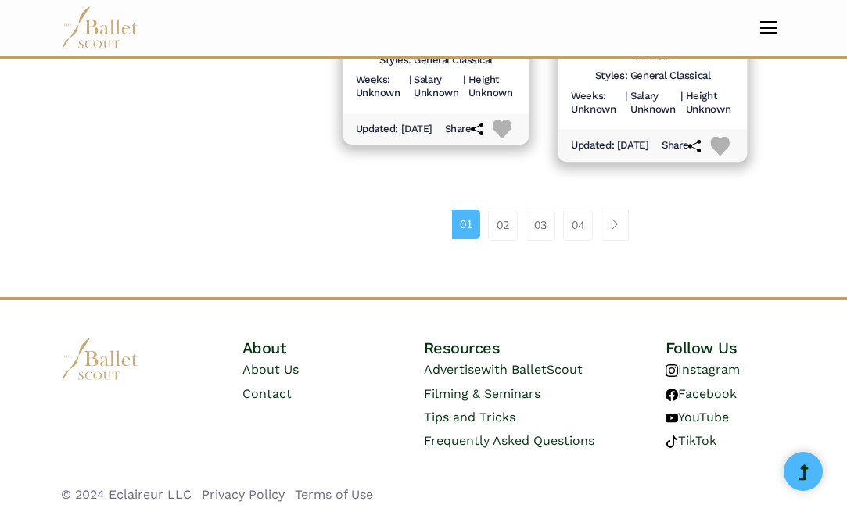
scroll to position [2590, 0]
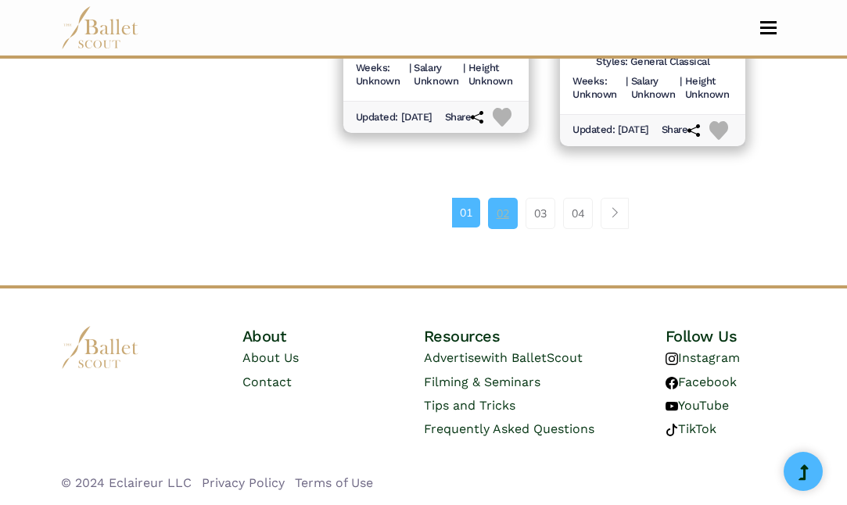
click at [506, 217] on link "02" at bounding box center [503, 213] width 30 height 31
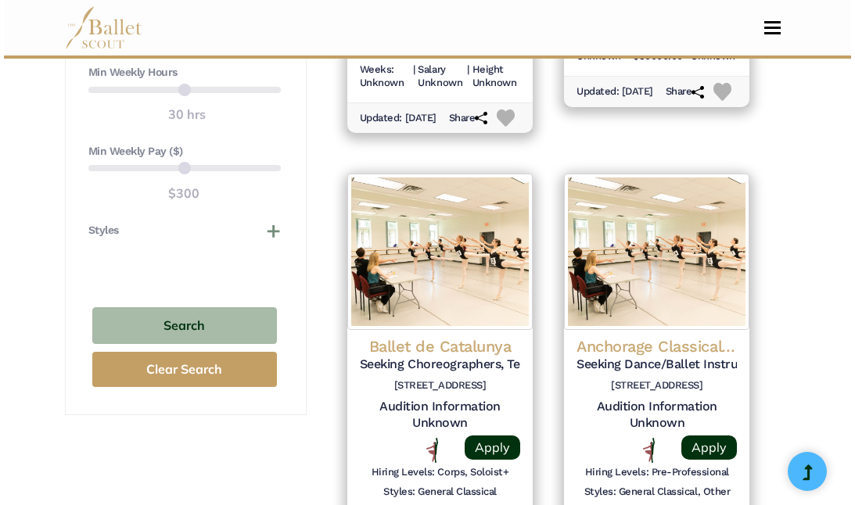
scroll to position [1199, 0]
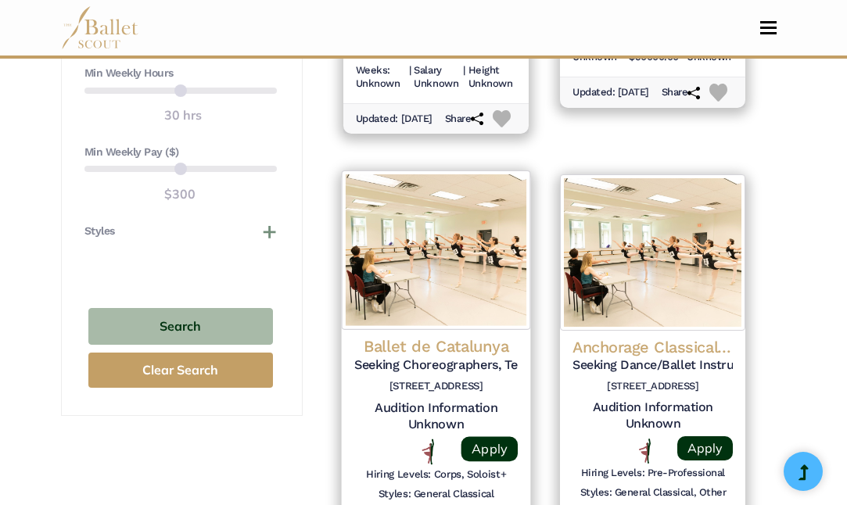
click at [470, 344] on h4 "Ballet de Catalunya" at bounding box center [436, 346] width 164 height 21
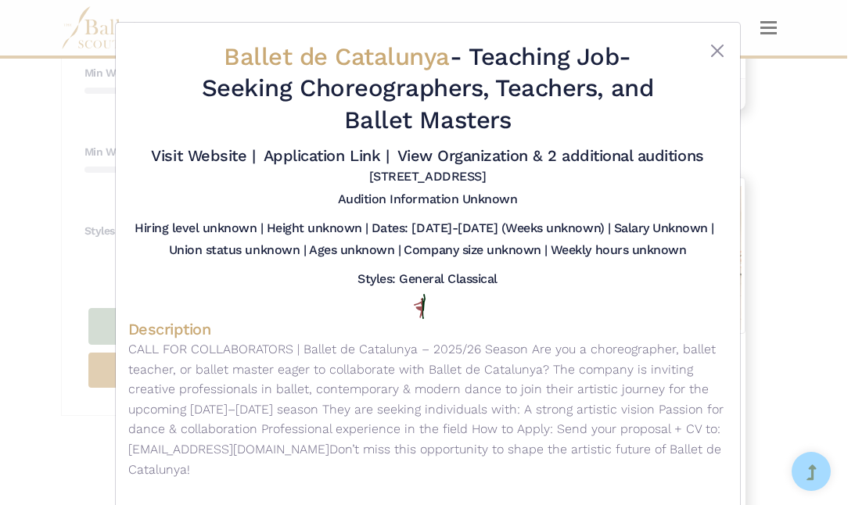
scroll to position [2, 0]
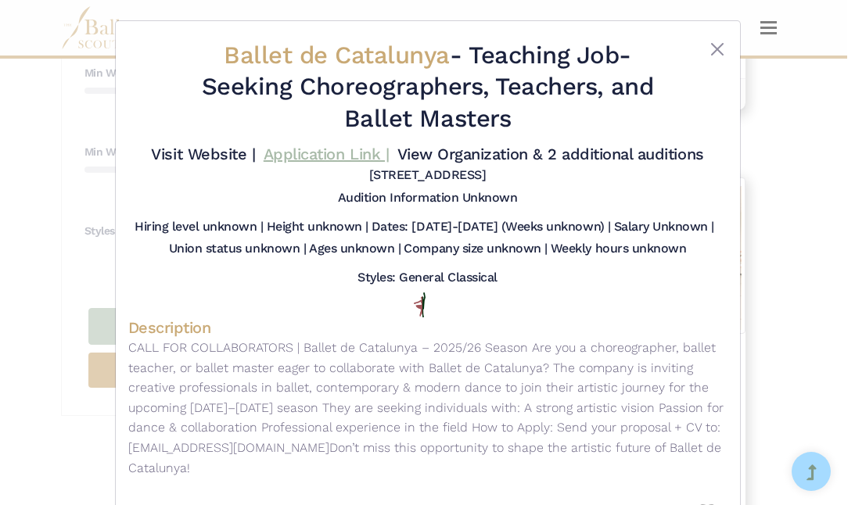
click at [321, 156] on link "Application Link |" at bounding box center [326, 154] width 125 height 19
click at [308, 158] on link "Application Link |" at bounding box center [326, 154] width 125 height 19
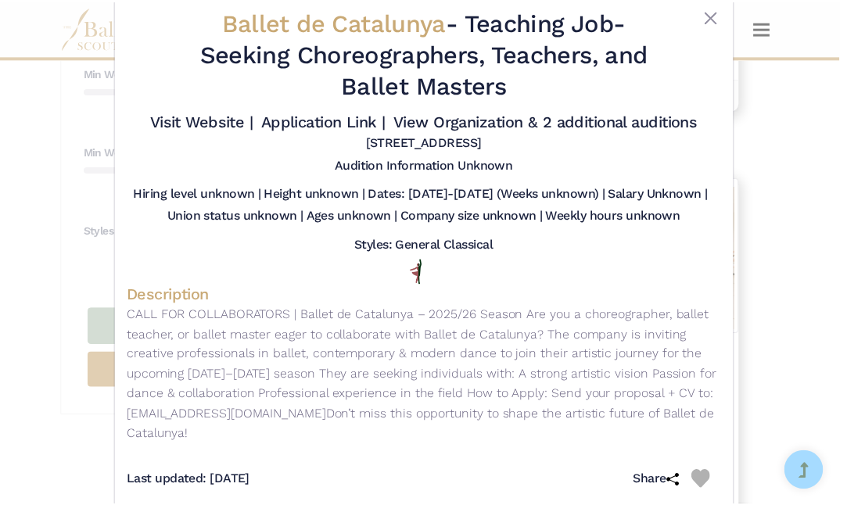
scroll to position [34, 0]
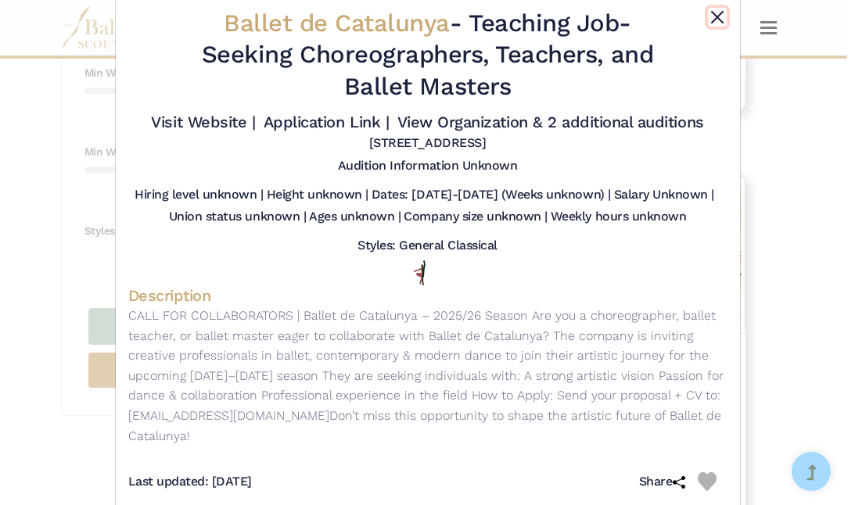
click at [713, 16] on button "Close" at bounding box center [717, 17] width 19 height 19
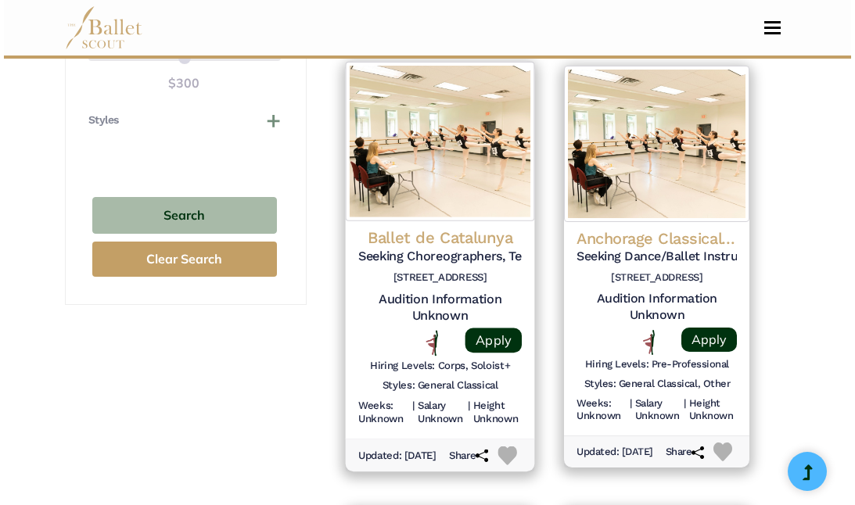
scroll to position [1307, 0]
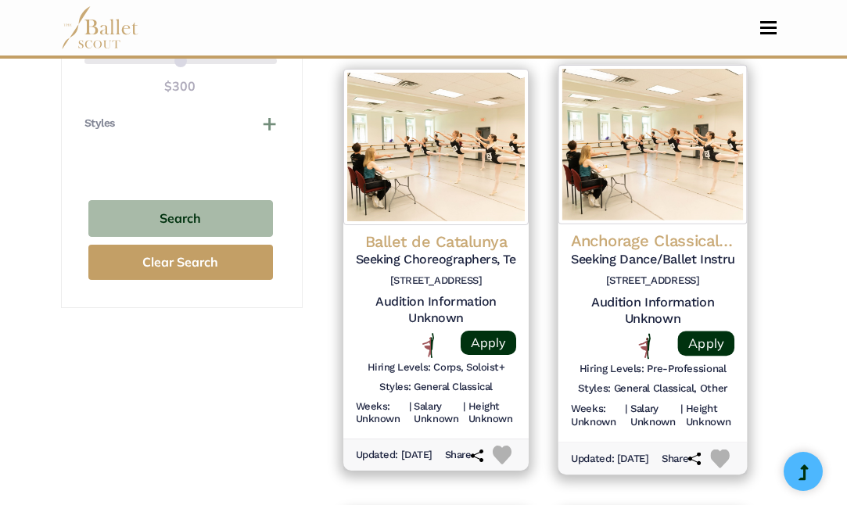
click at [705, 231] on h4 "Anchorage Classical Ballet Academy" at bounding box center [653, 241] width 164 height 21
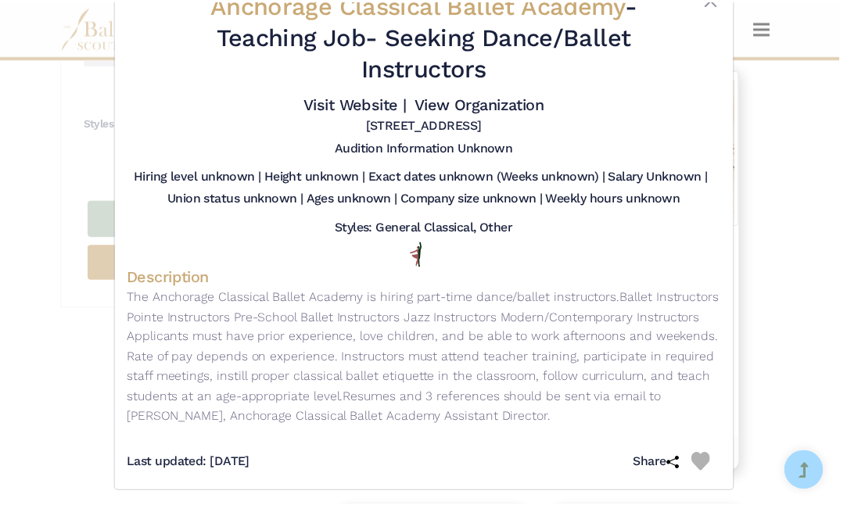
scroll to position [0, 0]
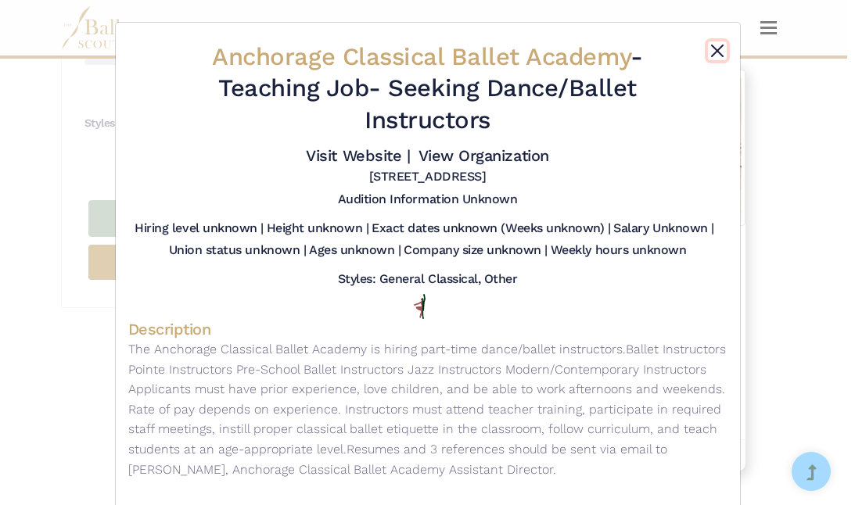
click at [719, 50] on button "Close" at bounding box center [717, 50] width 19 height 19
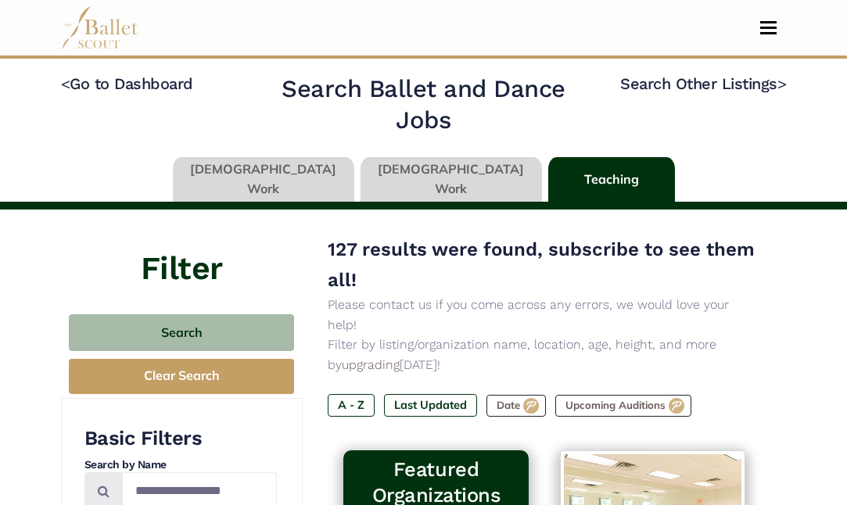
click at [404, 178] on link at bounding box center [452, 179] width 182 height 45
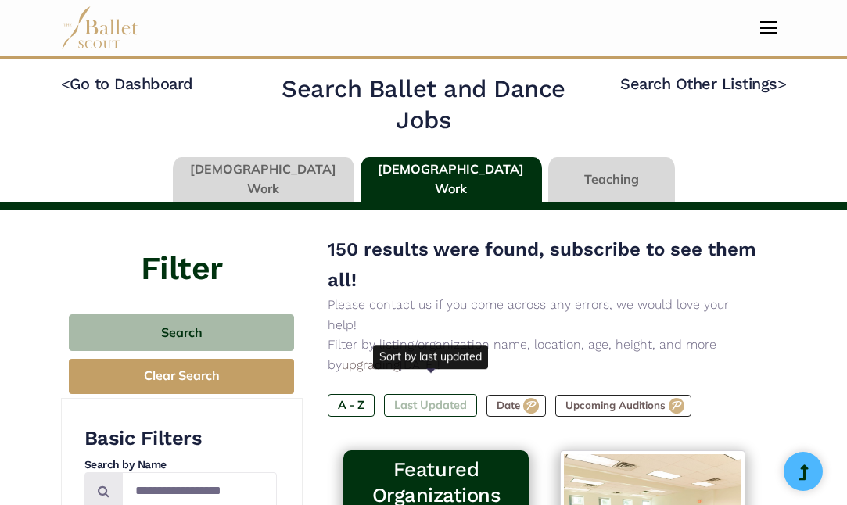
click at [445, 394] on label "Last Updated" at bounding box center [430, 405] width 93 height 22
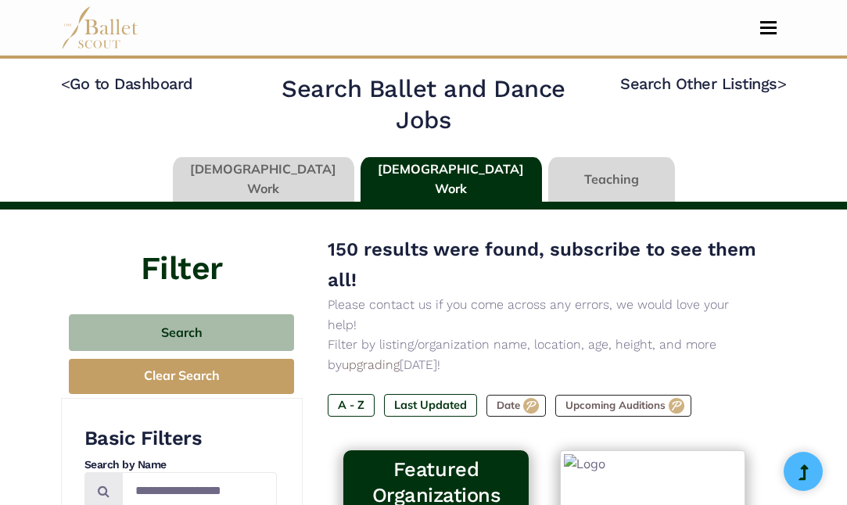
type input "******"
type input "*****"
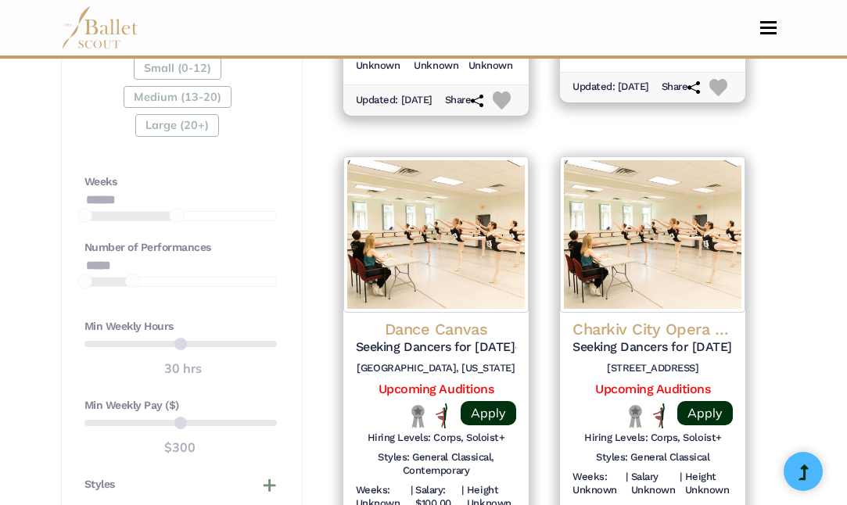
scroll to position [1177, 0]
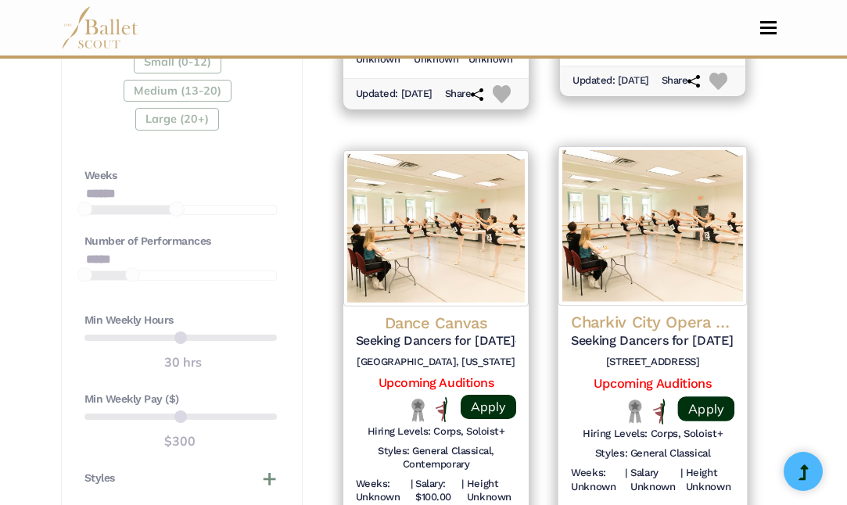
click at [670, 322] on h4 "Charkiv City Opera and Ballet" at bounding box center [653, 322] width 164 height 21
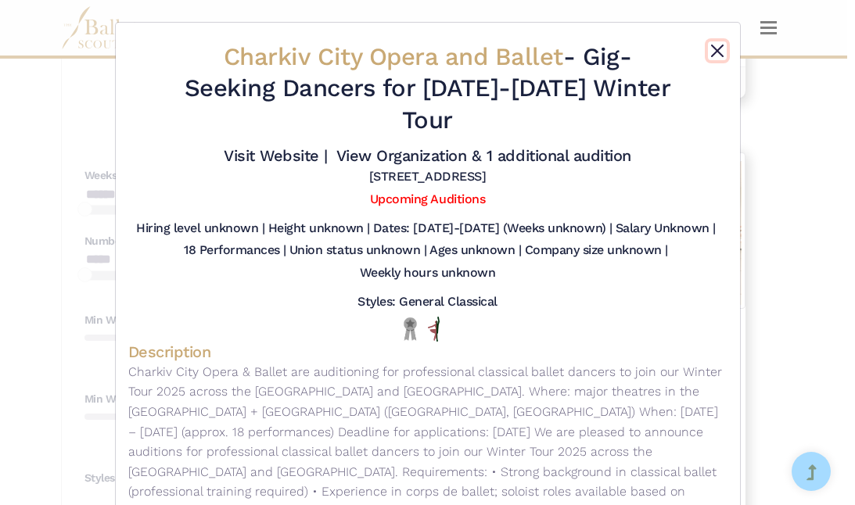
click at [715, 53] on button "Close" at bounding box center [717, 50] width 19 height 19
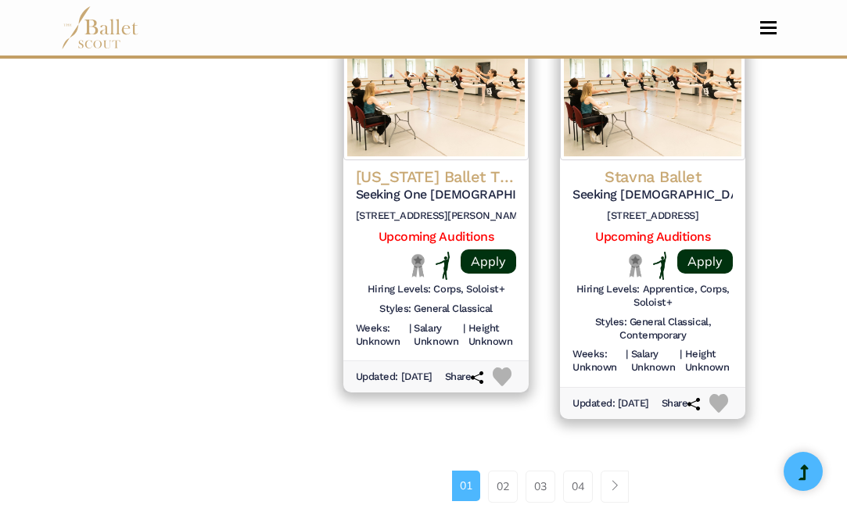
scroll to position [2501, 0]
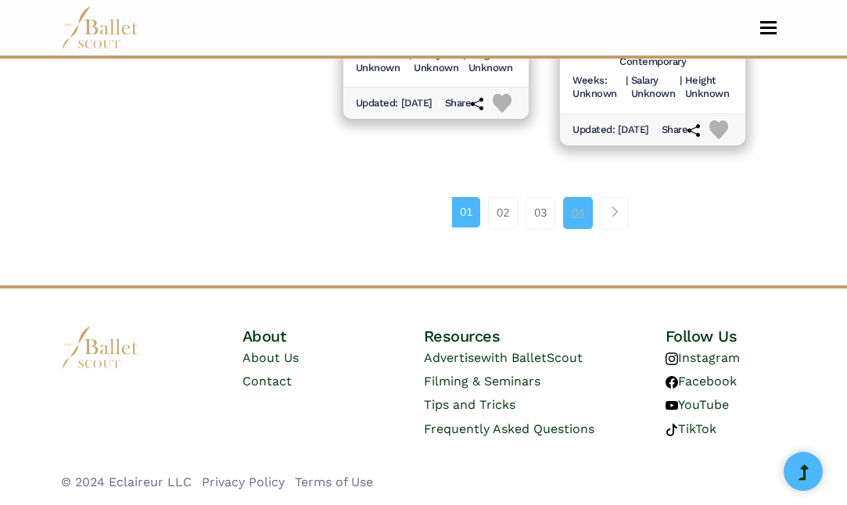
click at [577, 208] on link "04" at bounding box center [578, 212] width 30 height 31
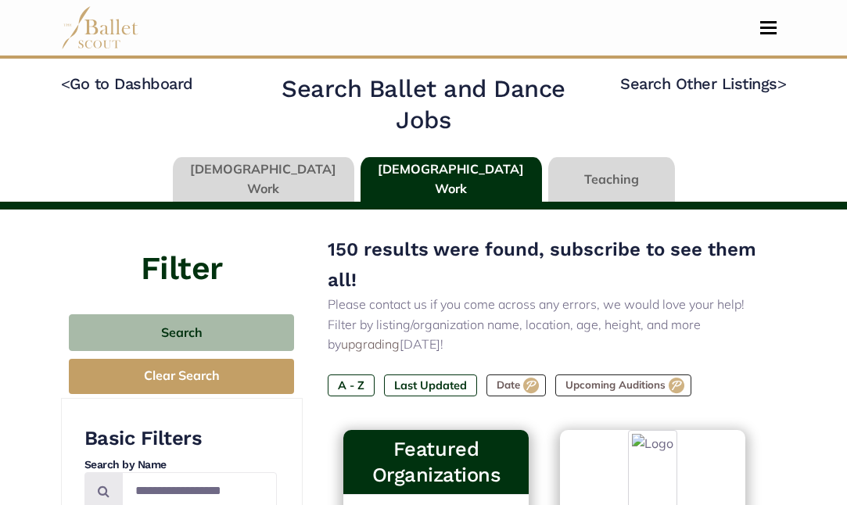
type input "******"
type input "*****"
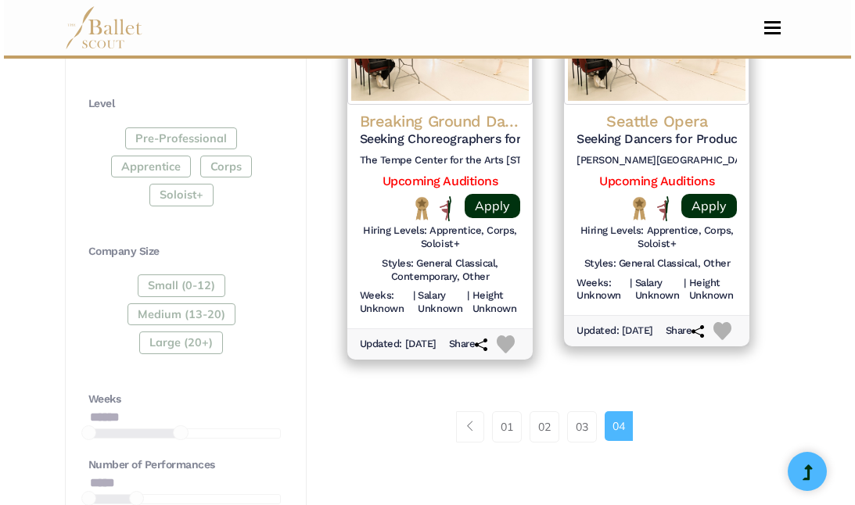
scroll to position [957, 0]
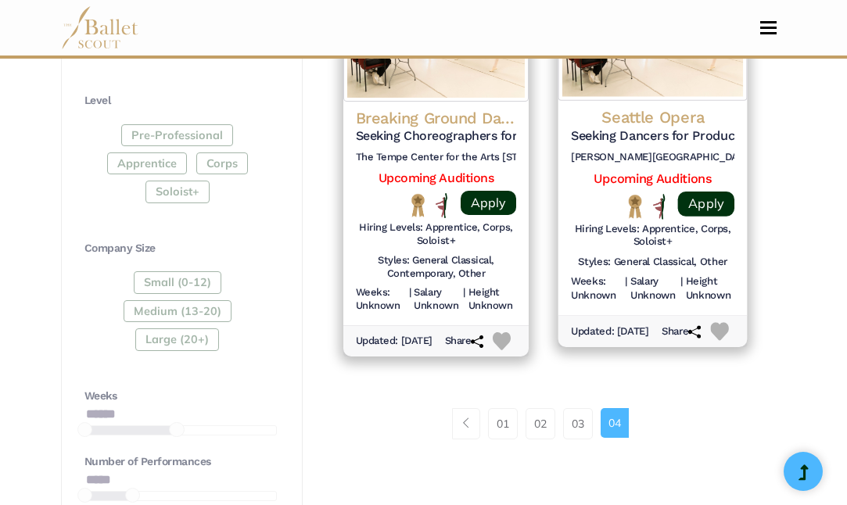
click at [661, 108] on h4 "Seattle Opera" at bounding box center [653, 117] width 164 height 21
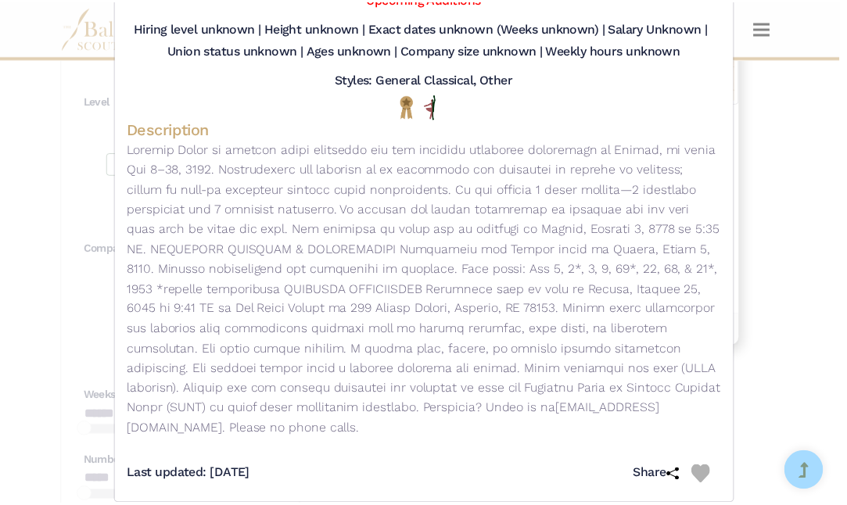
scroll to position [0, 0]
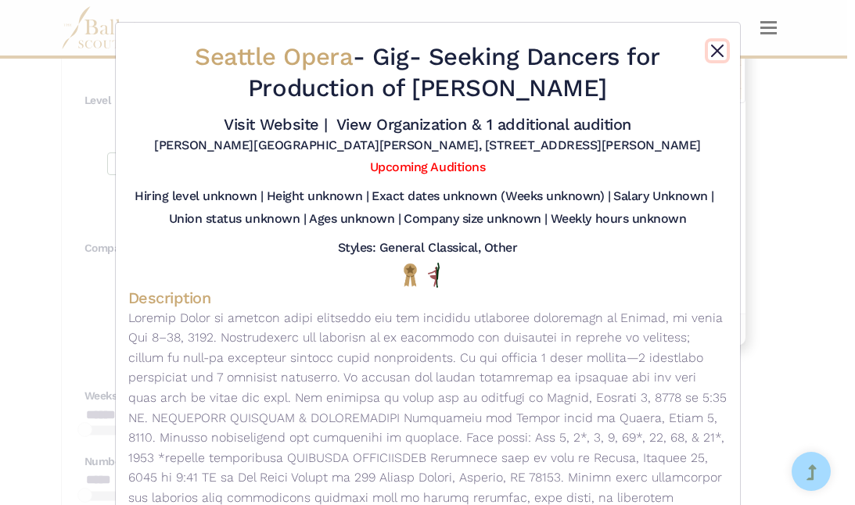
click at [713, 49] on button "Close" at bounding box center [717, 50] width 19 height 19
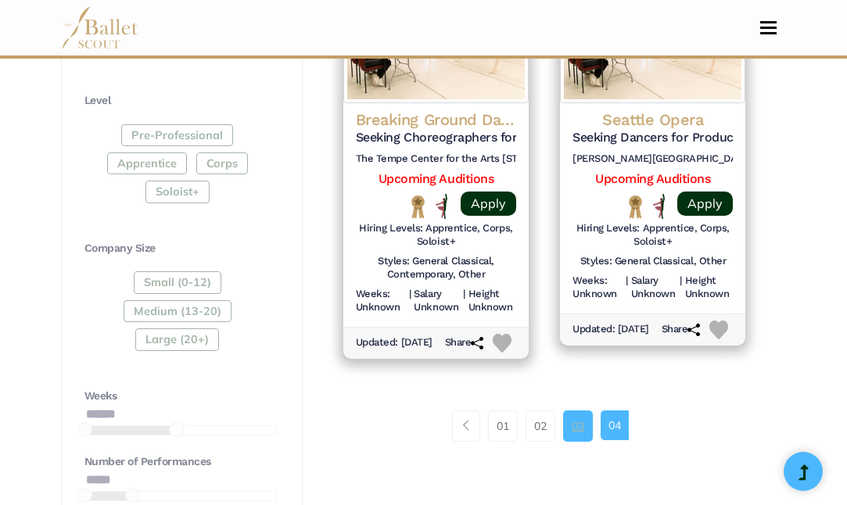
click at [581, 429] on link "03" at bounding box center [578, 426] width 30 height 31
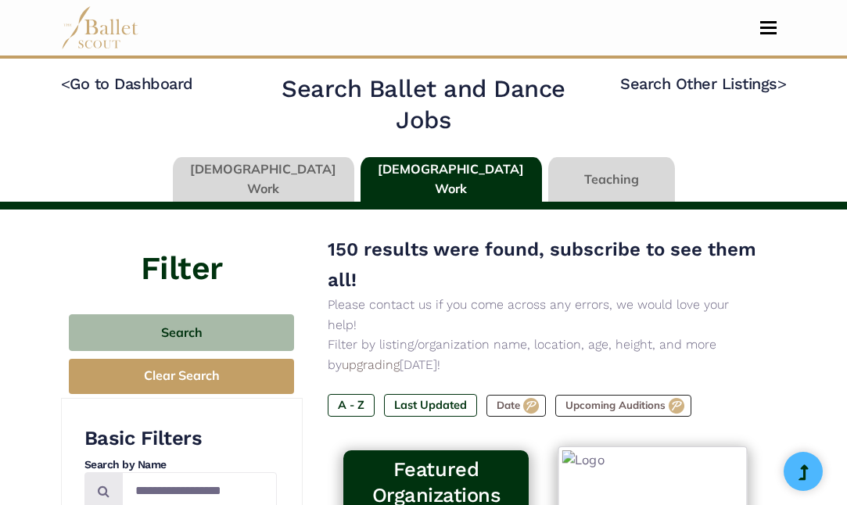
type input "******"
type input "*****"
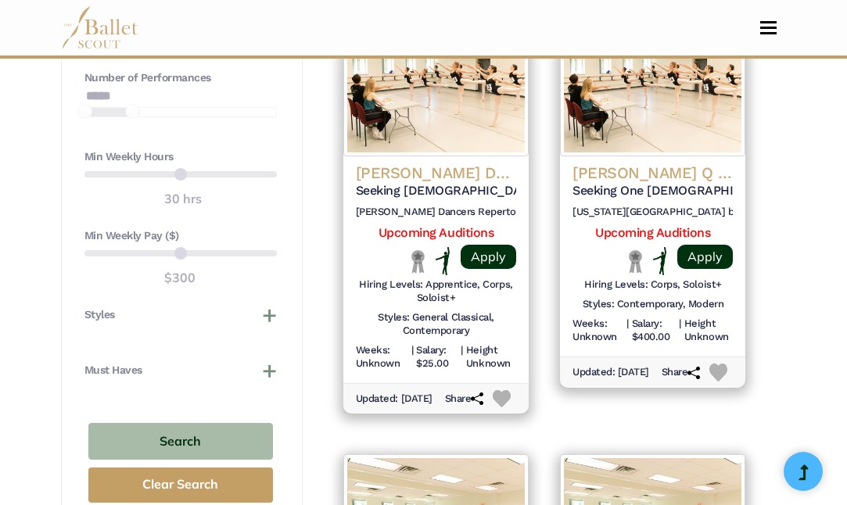
scroll to position [1340, 0]
